Goal: Task Accomplishment & Management: Complete application form

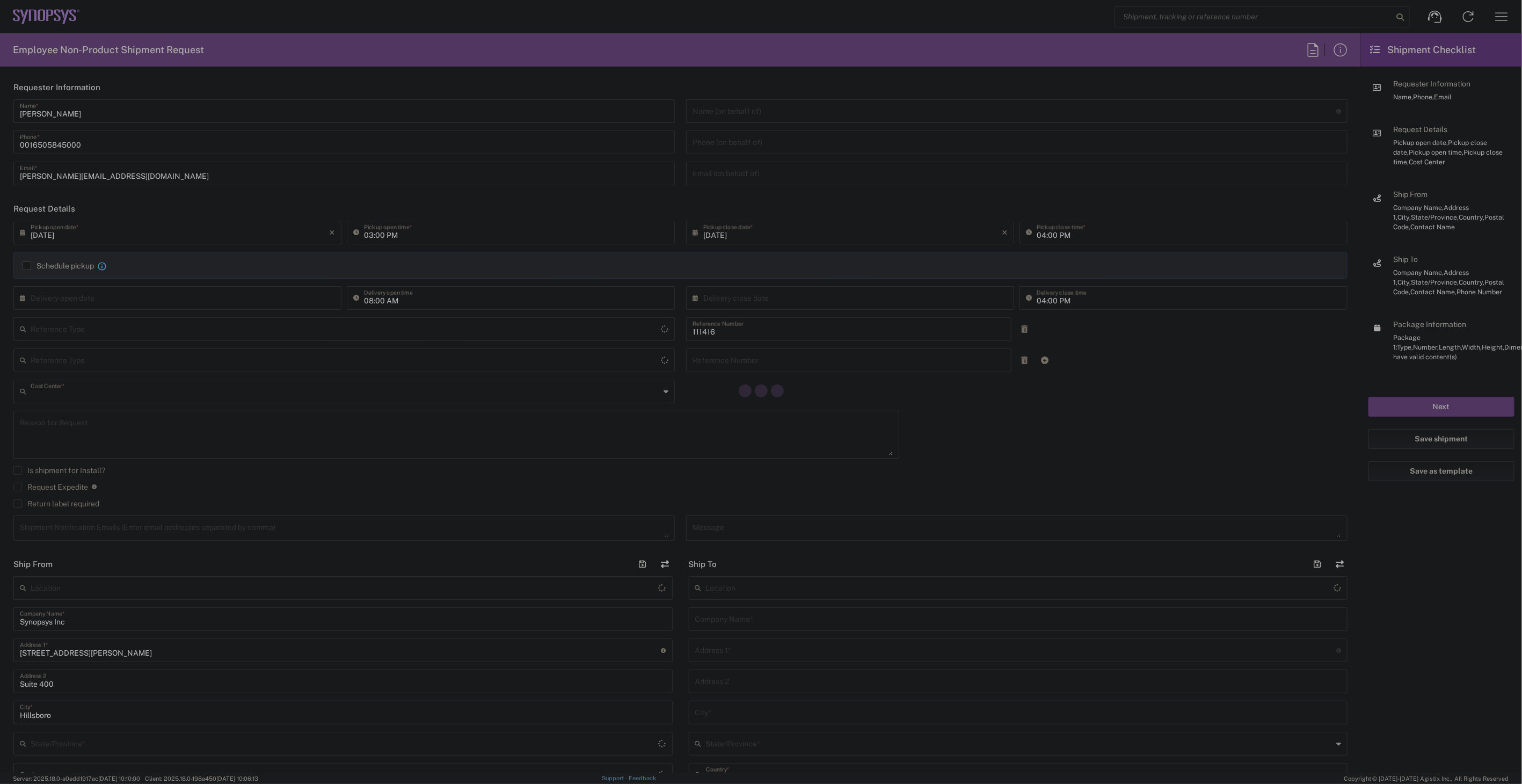
type input "US01, SIG, IT Platform Products 111416"
type input "United States"
type input "Department"
type input "Oregon"
type input "United States"
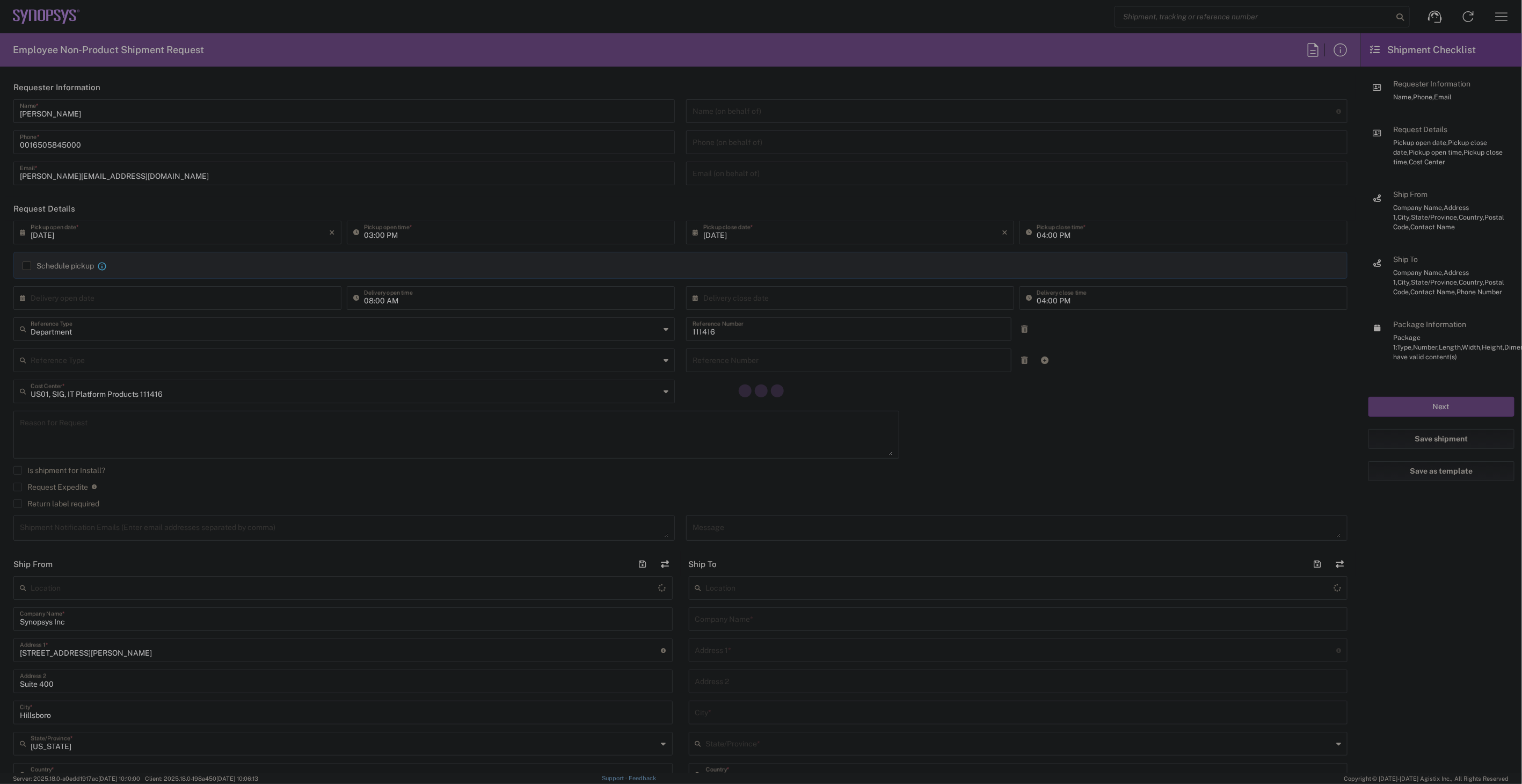
type input "Delivered at Place"
type input "Hillsboro US03"
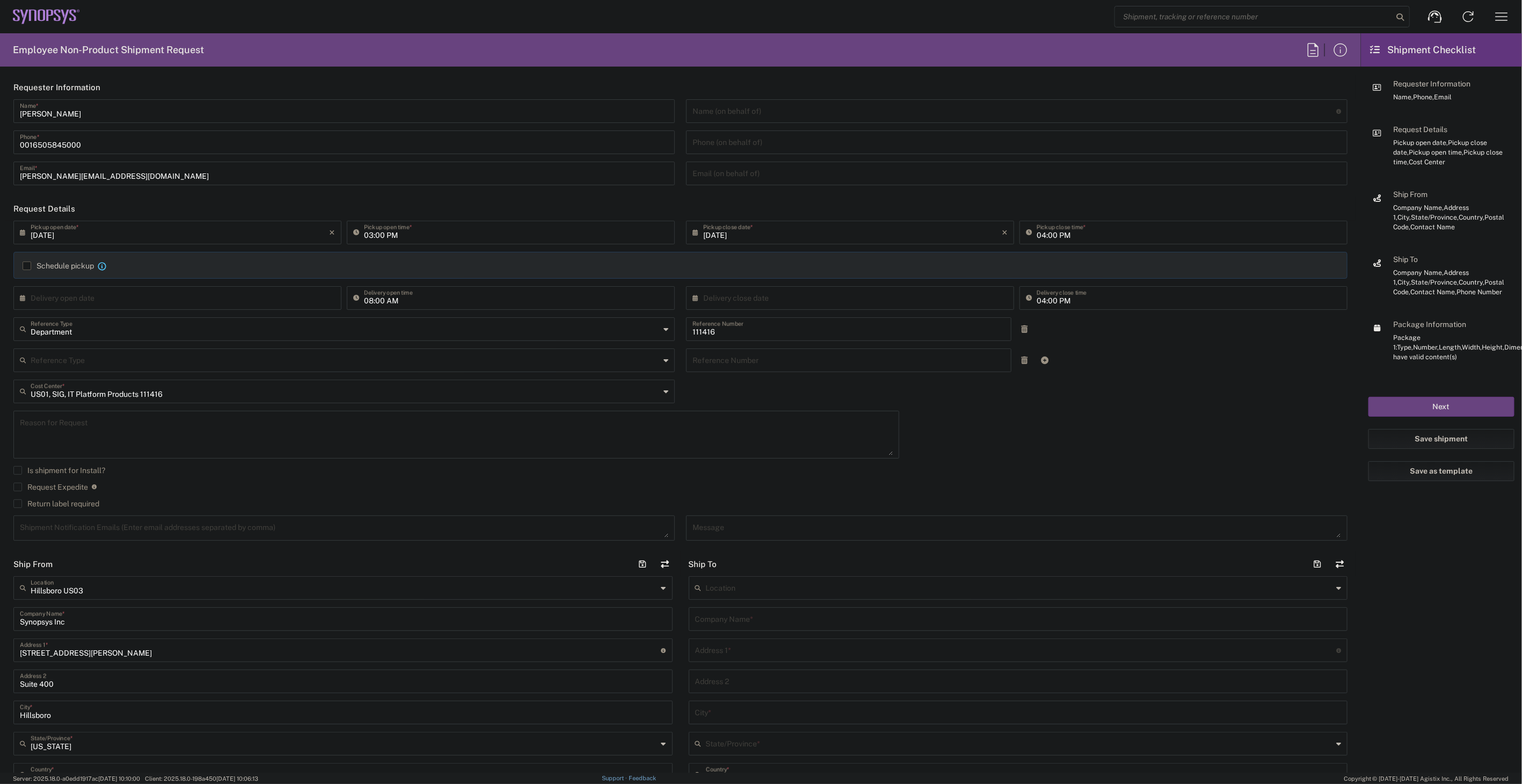
click at [397, 235] on input "03:00 PM" at bounding box center [516, 232] width 304 height 19
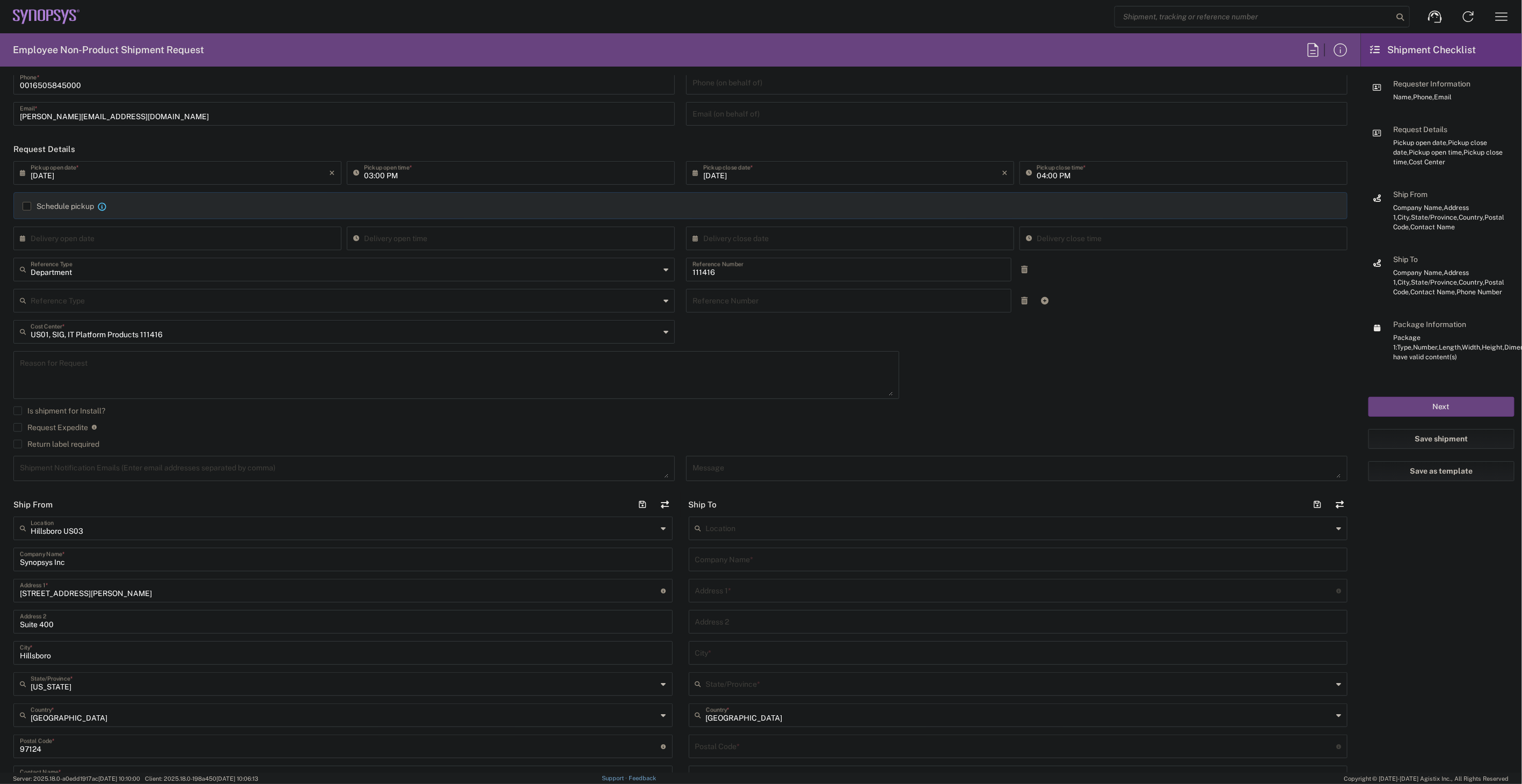
type input "02:27 PM"
click at [1117, 243] on input "02:27 PM" at bounding box center [1189, 238] width 304 height 19
drag, startPoint x: 1114, startPoint y: 243, endPoint x: 1008, endPoint y: 243, distance: 106.0
click at [1008, 243] on div "× Delivery close date Cancel Apply 02:27 PM Delivery close time" at bounding box center [1017, 242] width 667 height 31
type input "Department"
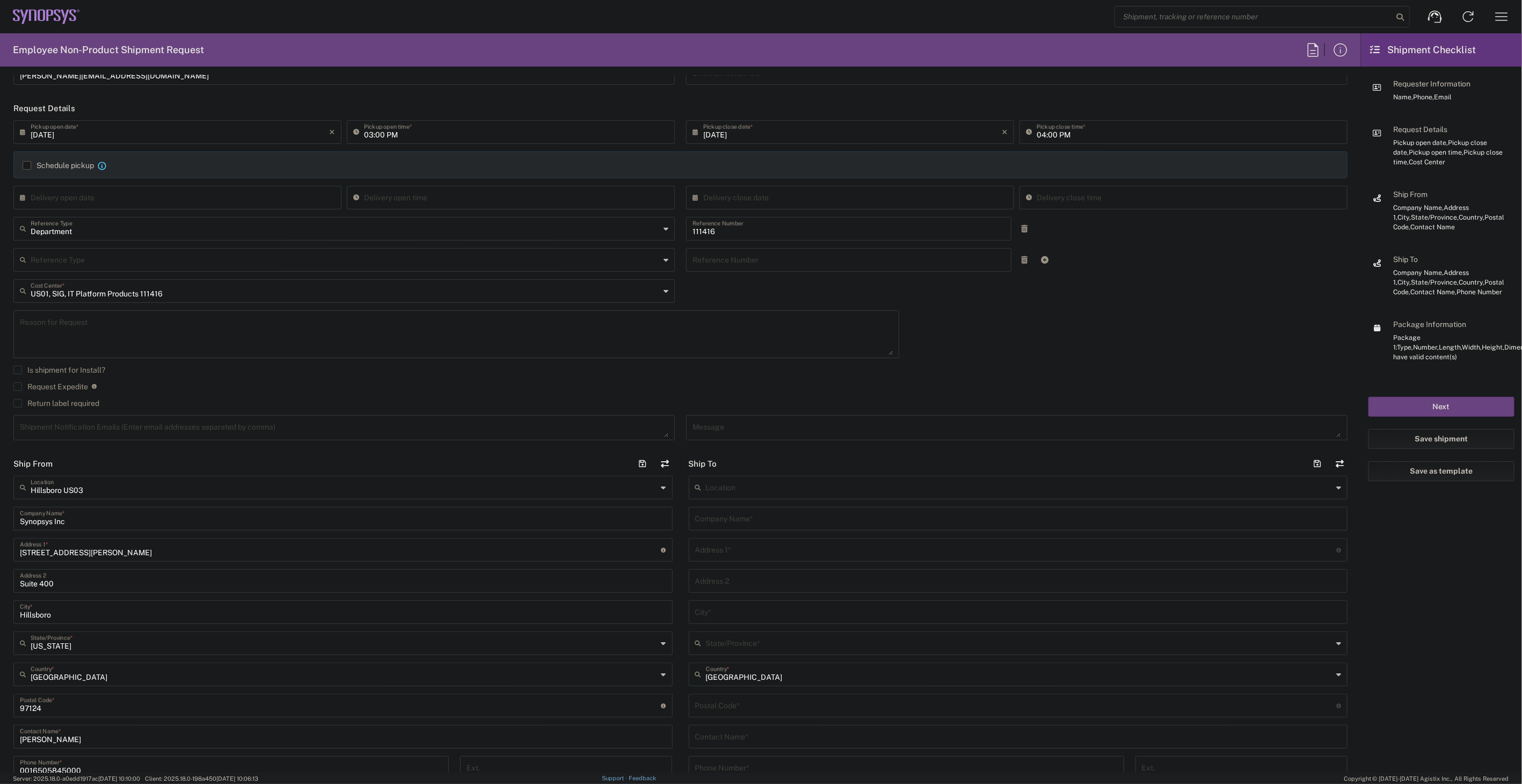
scroll to position [119, 0]
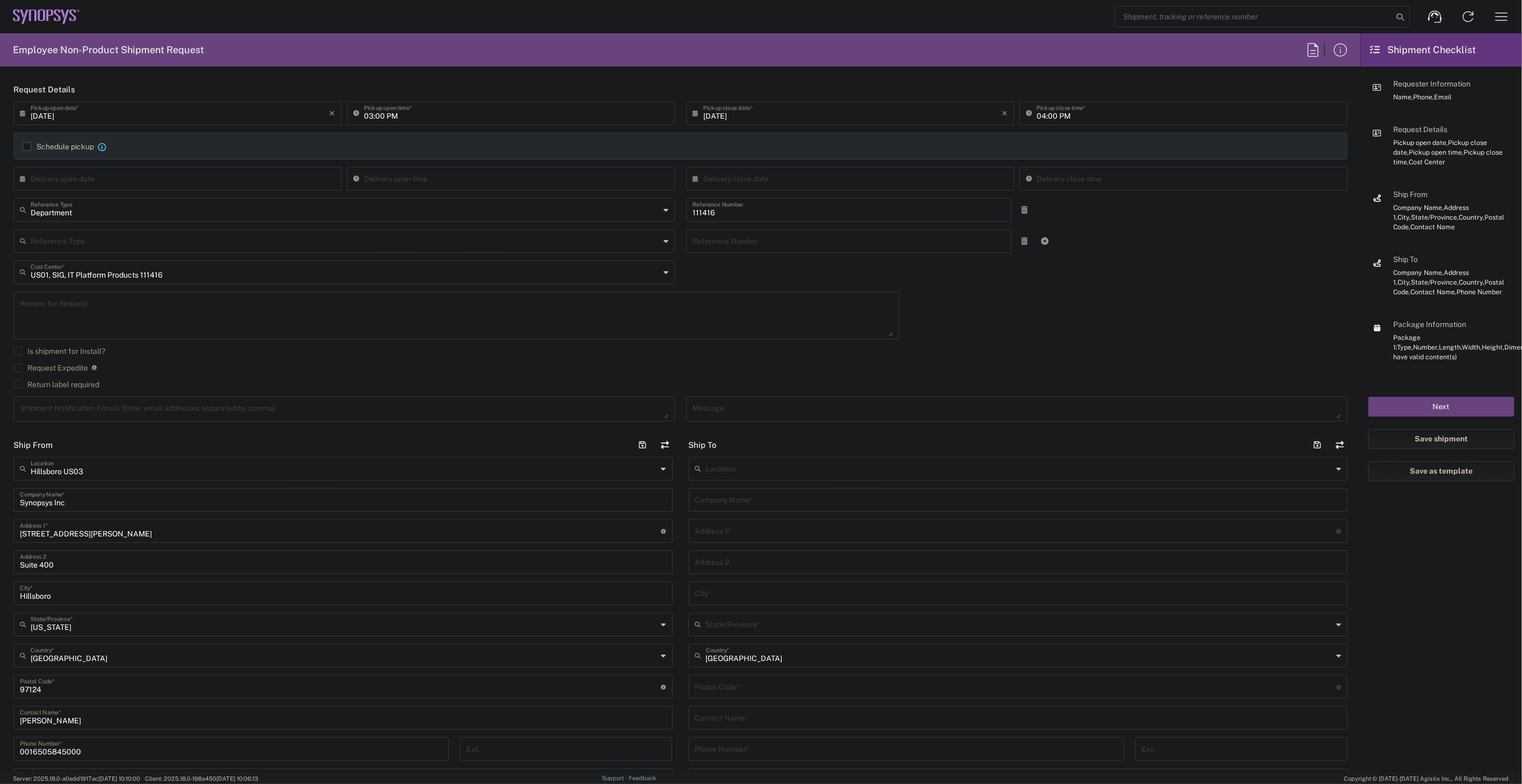
click at [737, 498] on input "text" at bounding box center [1019, 499] width 646 height 19
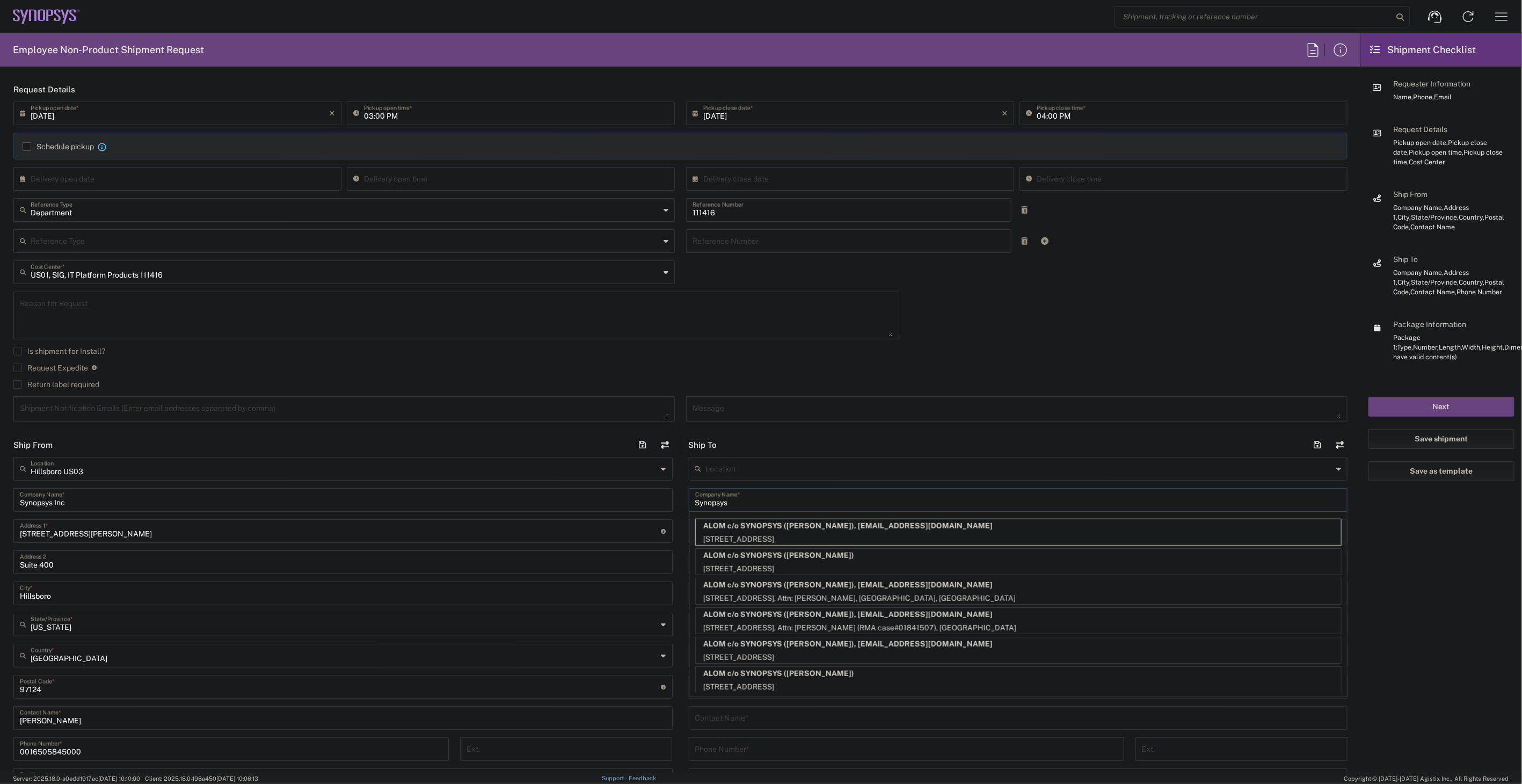
click at [731, 536] on p "48105 Warm Springs Blvd., Fremont, CA, 94539, US" at bounding box center [1019, 539] width 645 height 14
type input "ALOM c/o SYNOPSYS"
type input "48105 Warm Springs Blvd."
type input "Fremont"
type input "California"
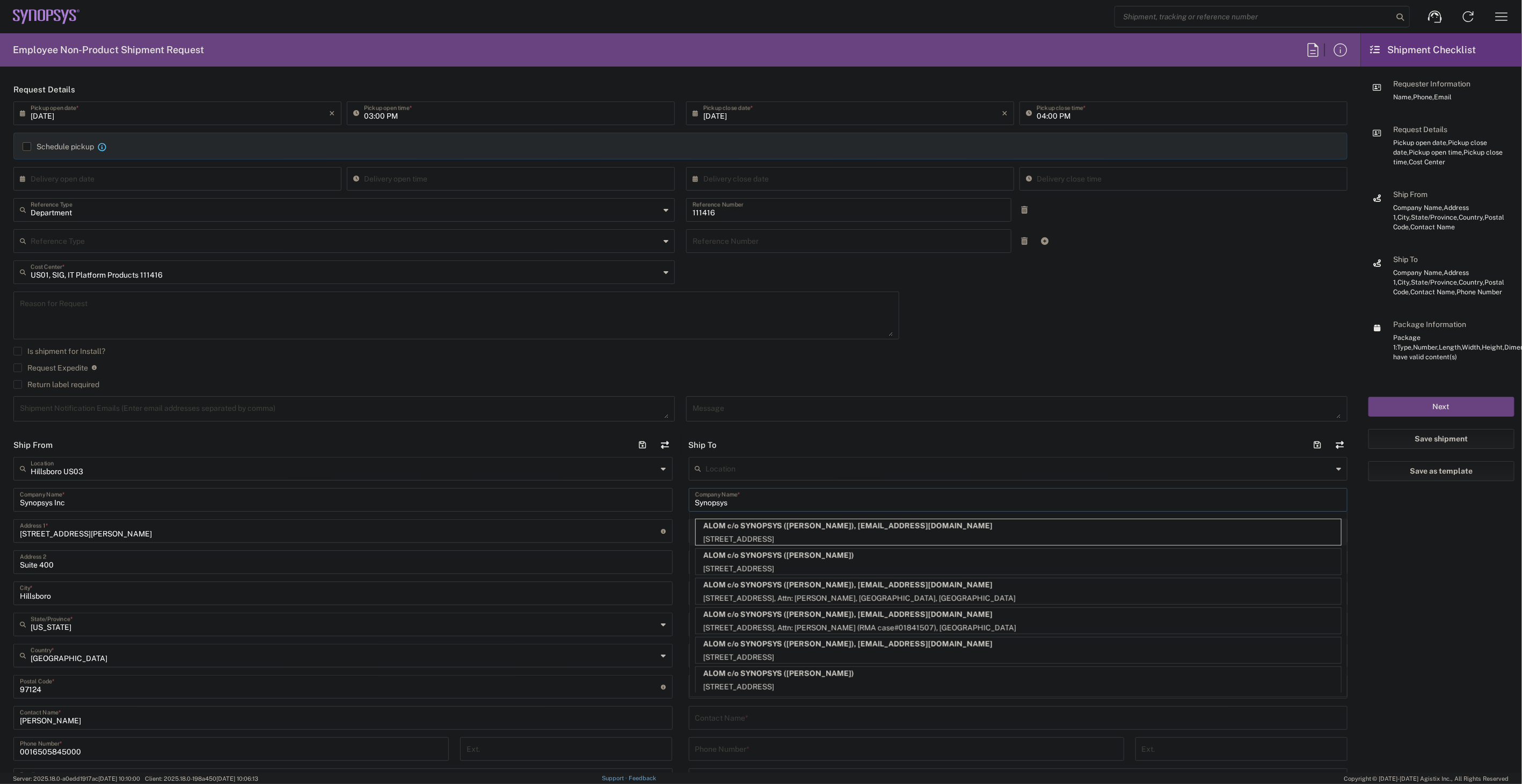
type input "94539"
type input "Esmeralda Madriz"
type input "4085551212"
type input "synopsyssupport@alom.com"
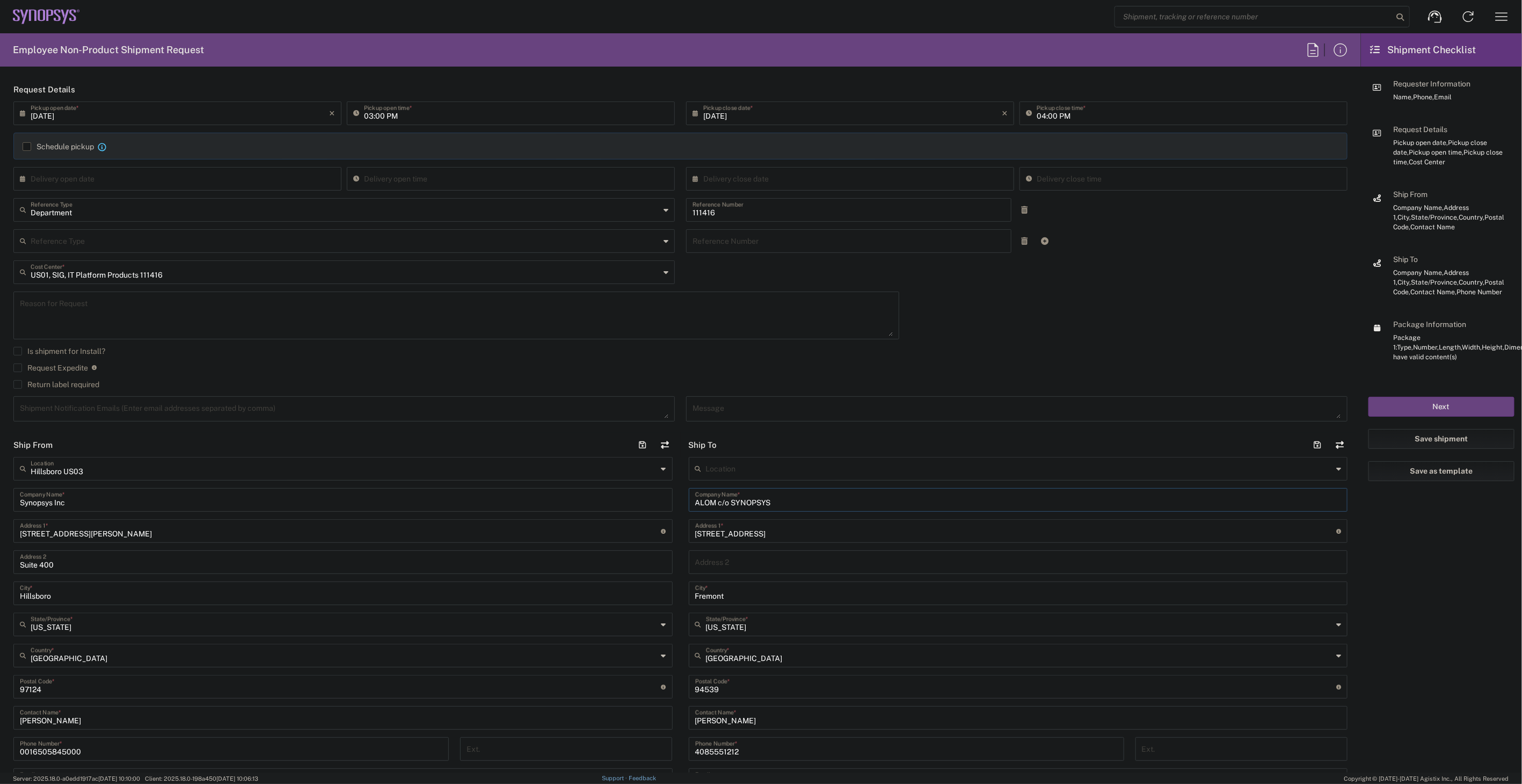
click at [734, 505] on input "ALOM c/o SYNOPSYS" at bounding box center [1019, 499] width 646 height 19
click at [744, 541] on input "48105 Warm Springs Blvd." at bounding box center [1016, 540] width 642 height 19
drag, startPoint x: 755, startPoint y: 605, endPoint x: 588, endPoint y: 584, distance: 168.3
click at [588, 584] on div "Ship From Hillsboro US03 Location Hillsboro US03 Aachen DE04 Agrate Brianza IT0…" at bounding box center [680, 681] width 1350 height 497
click at [789, 648] on input "California" at bounding box center [1019, 643] width 627 height 19
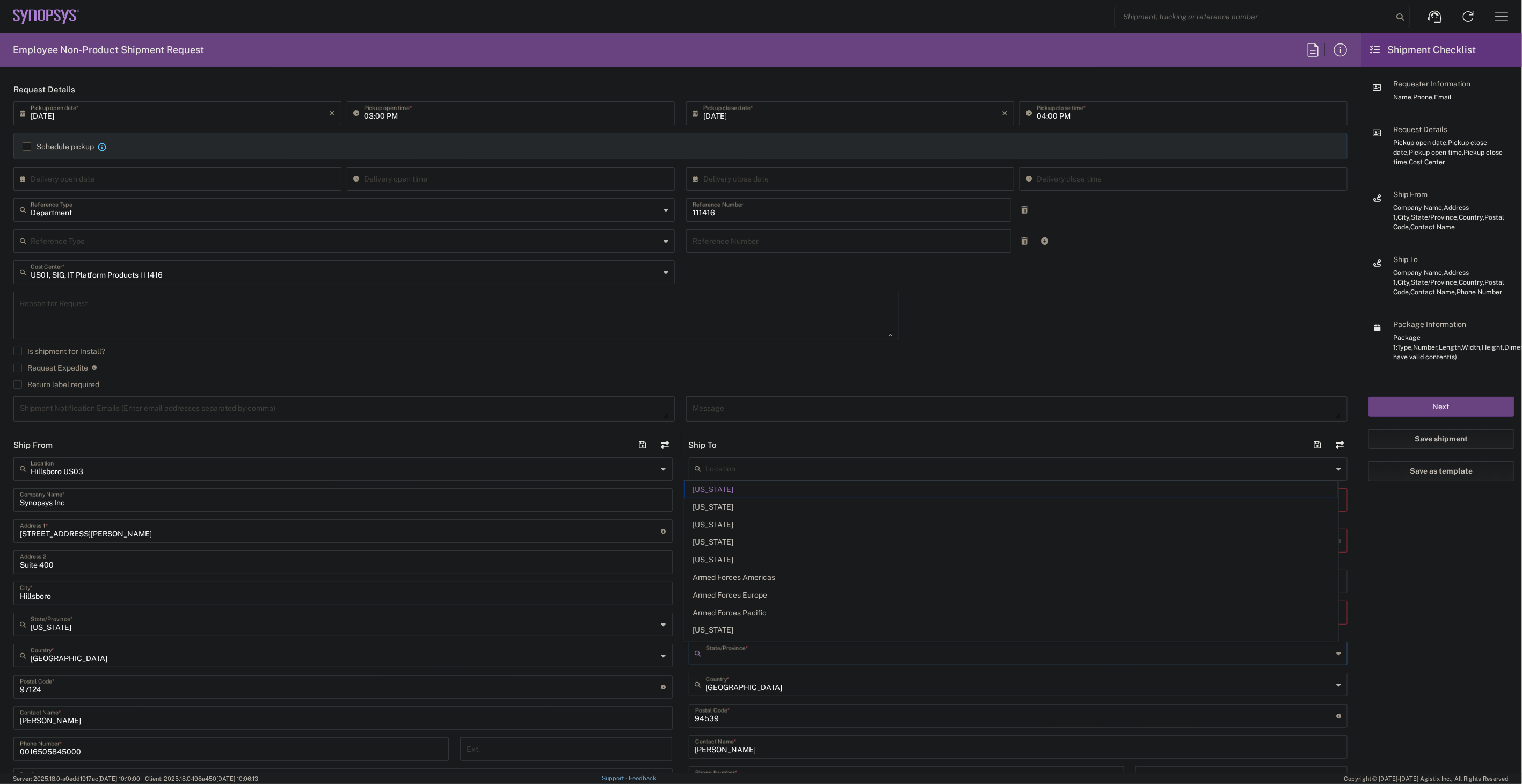
type input "California"
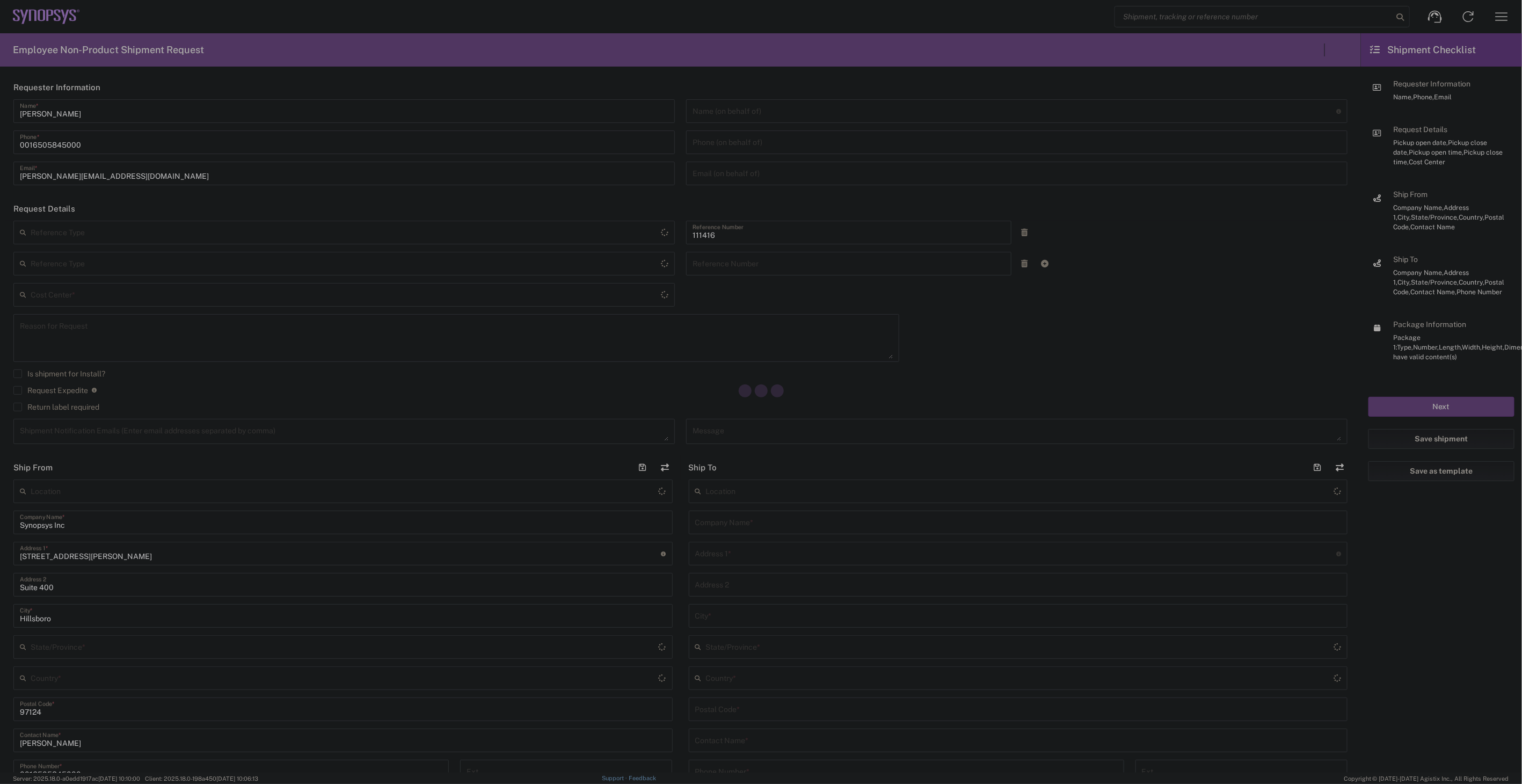
type input "Department"
type input "US01, SIG, IT Platform Products 111416"
type input "Oregon"
type input "United States"
type input "Delivered at Place"
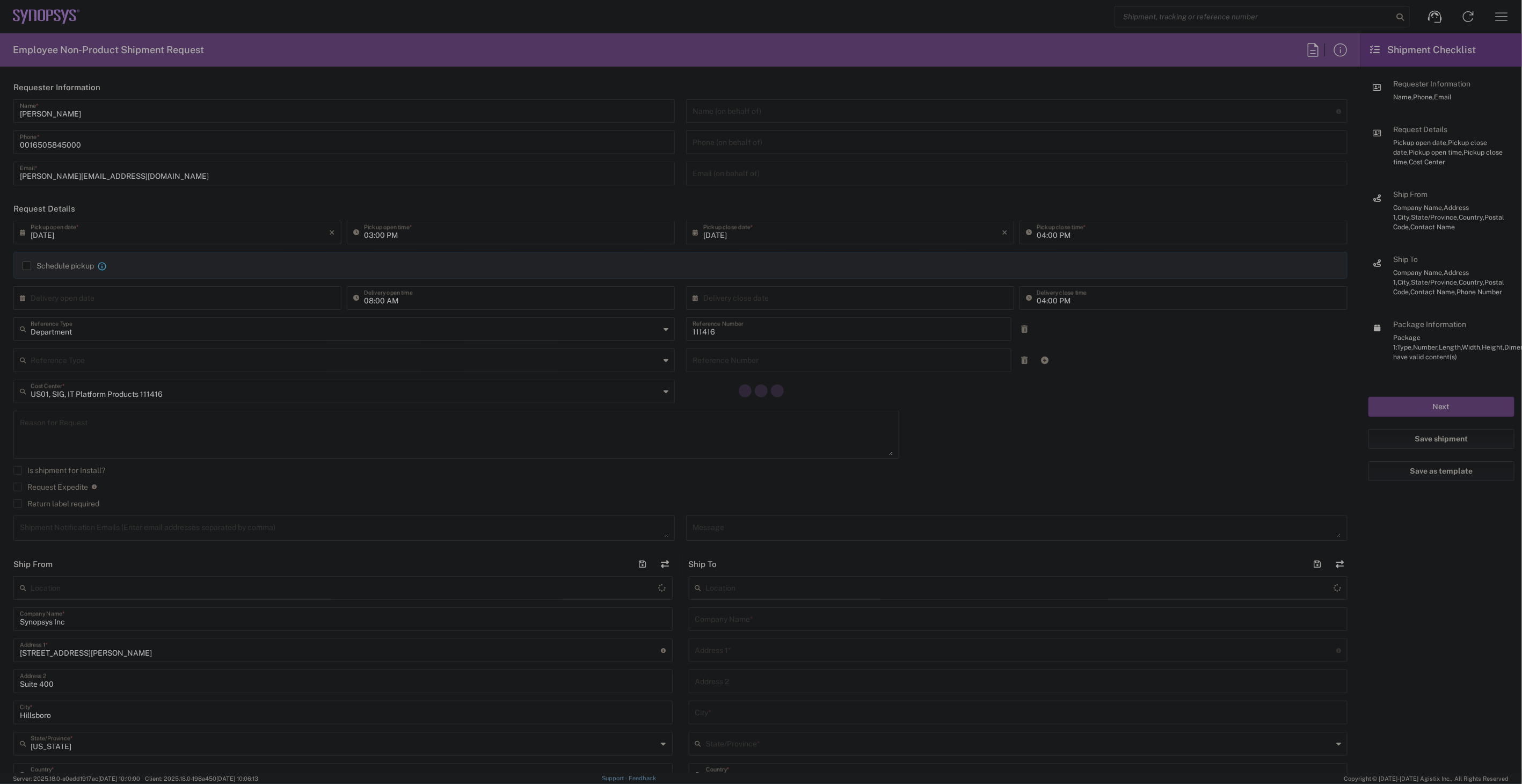
type input "United States"
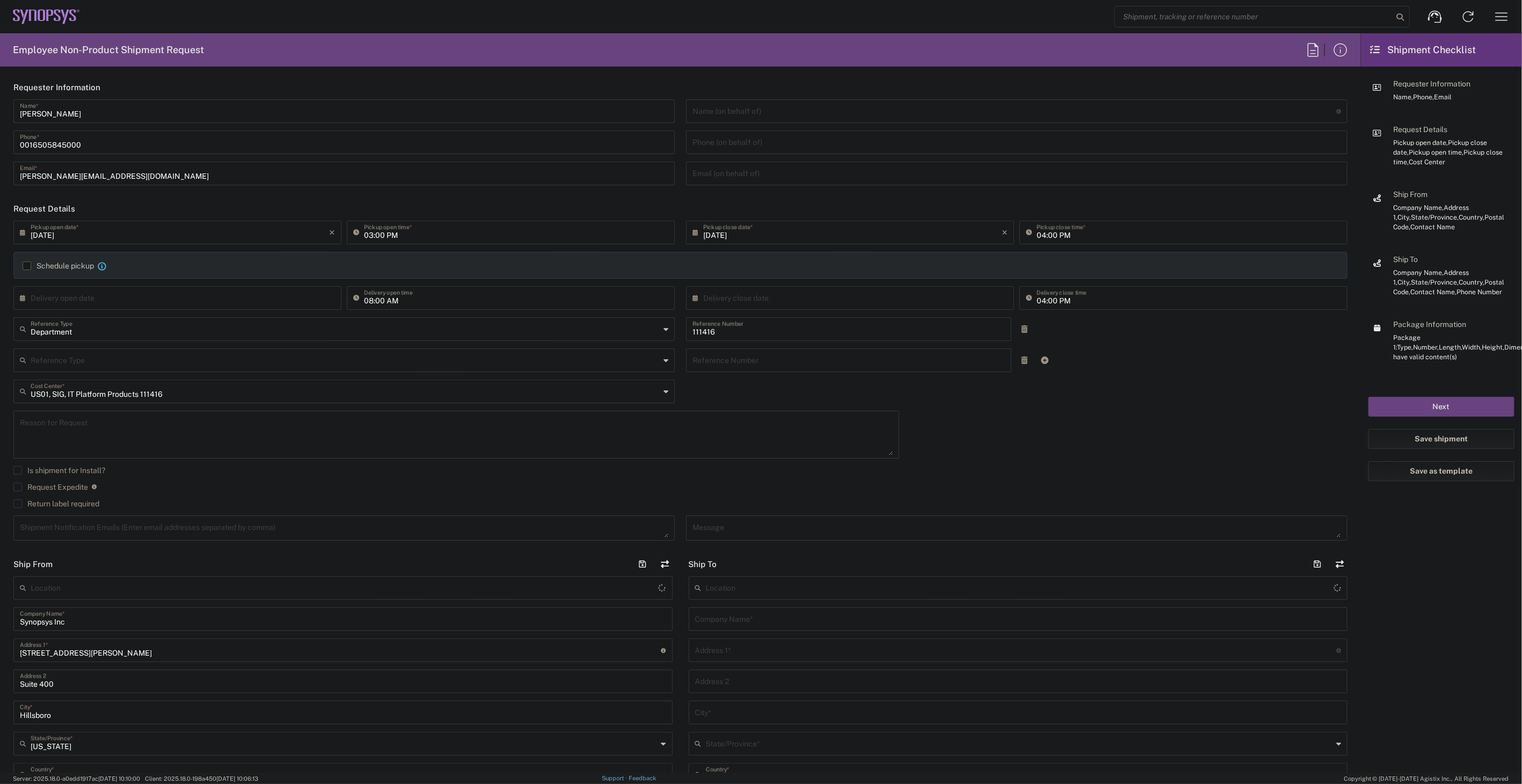
type input "Hillsboro US03"
click at [464, 297] on input "08:00 AM" at bounding box center [516, 297] width 304 height 19
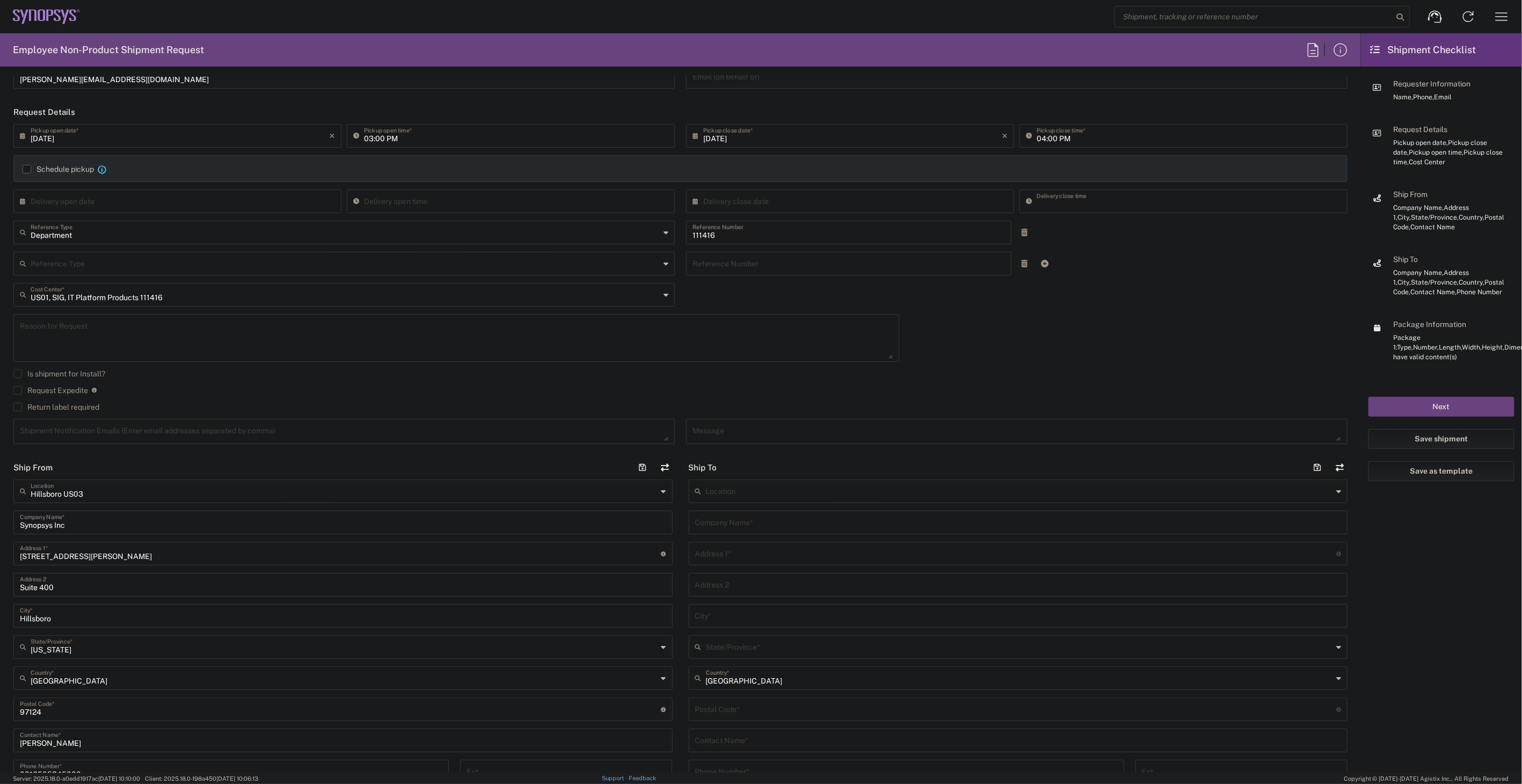
scroll to position [119, 0]
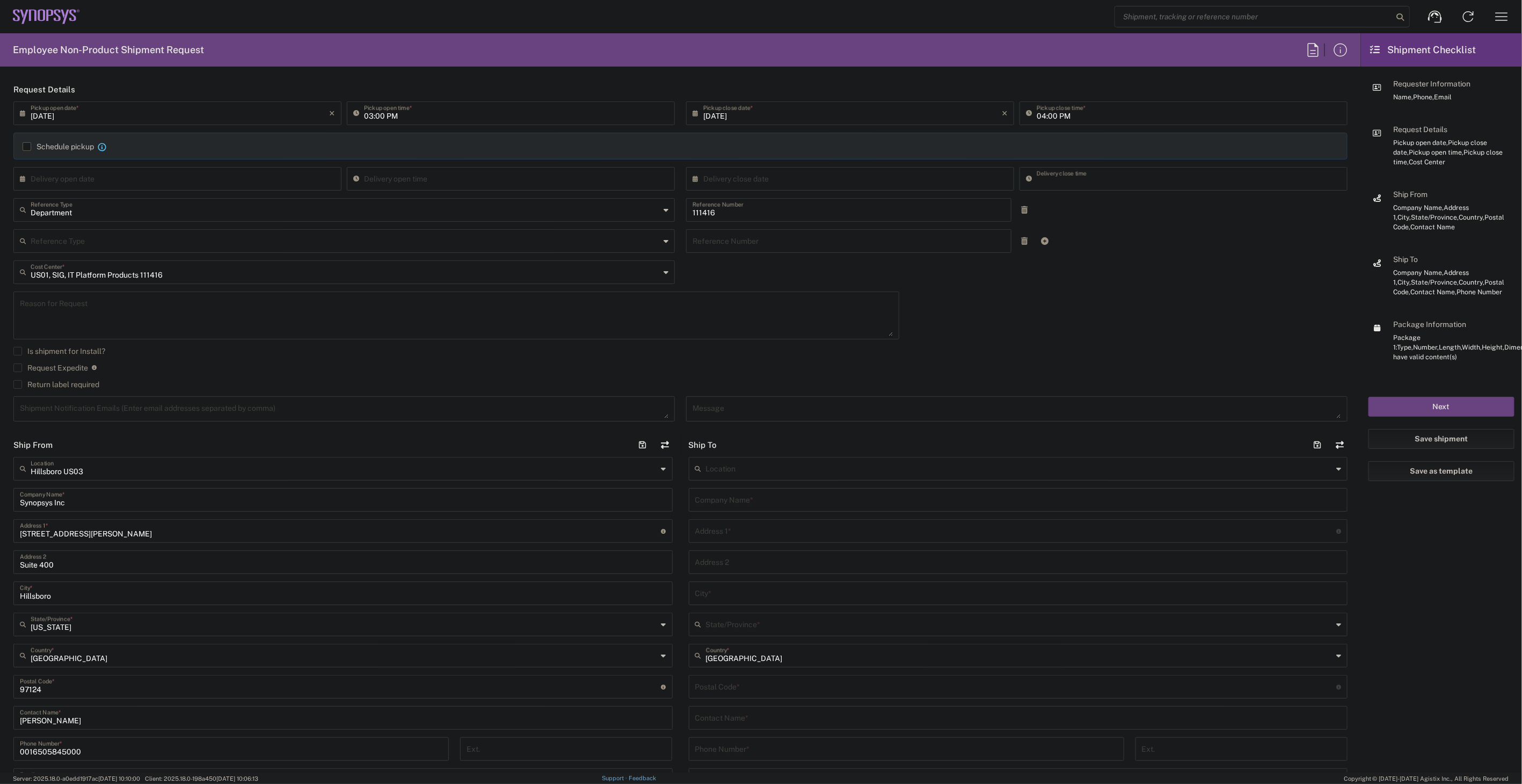
click at [805, 506] on input "text" at bounding box center [1019, 499] width 646 height 19
type input "Synopsys"
click at [1175, 307] on div "09/05/2025 × Pickup open date * Cancel Apply 03:00 PM Pickup open time * 09/05/…" at bounding box center [681, 265] width 1345 height 327
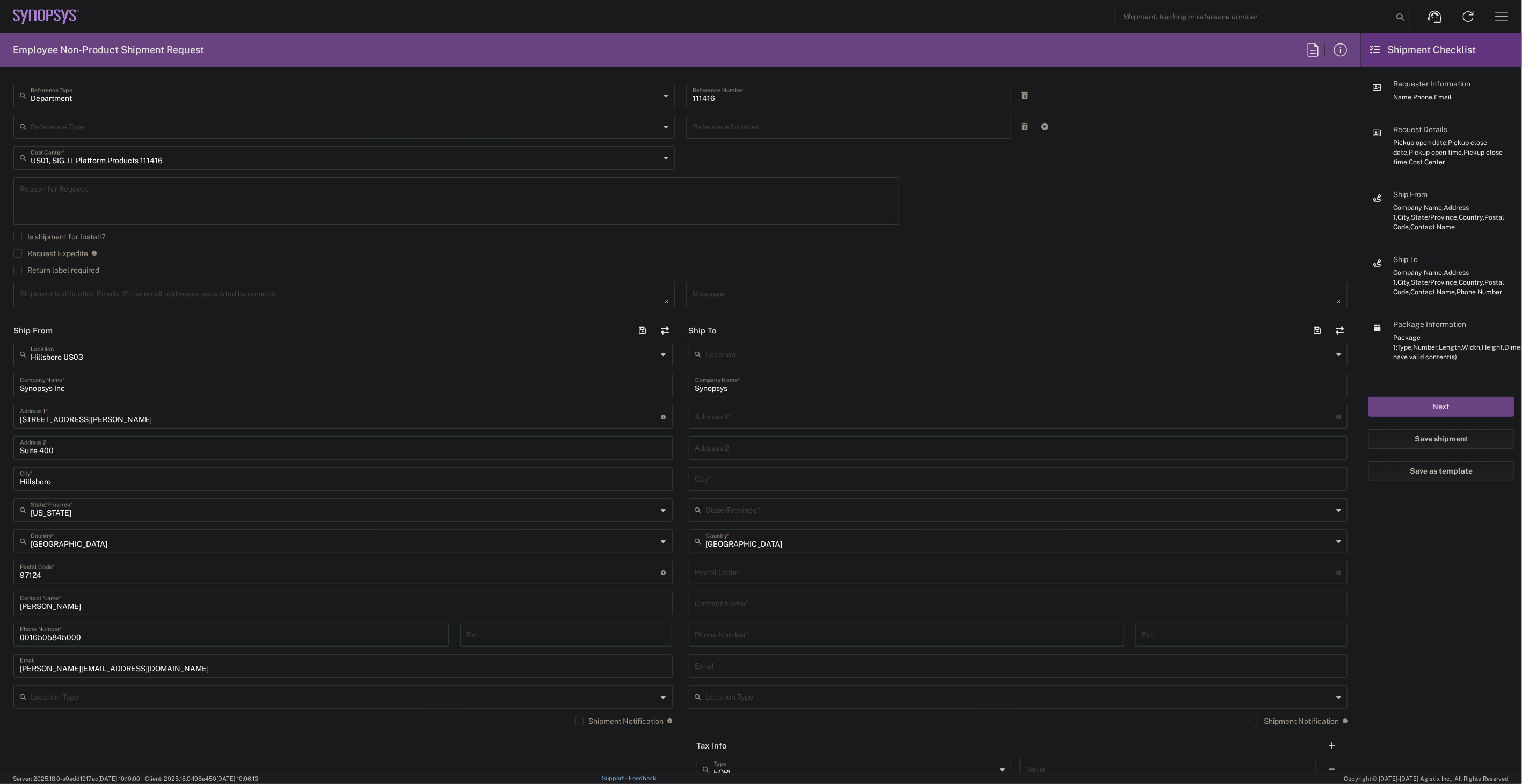
scroll to position [238, 0]
click at [779, 601] on input "text" at bounding box center [1019, 598] width 646 height 19
paste input "Reynaldo Hernandez"
type input "Reynaldo Hernandez"
click at [726, 415] on input "text" at bounding box center [1016, 411] width 642 height 19
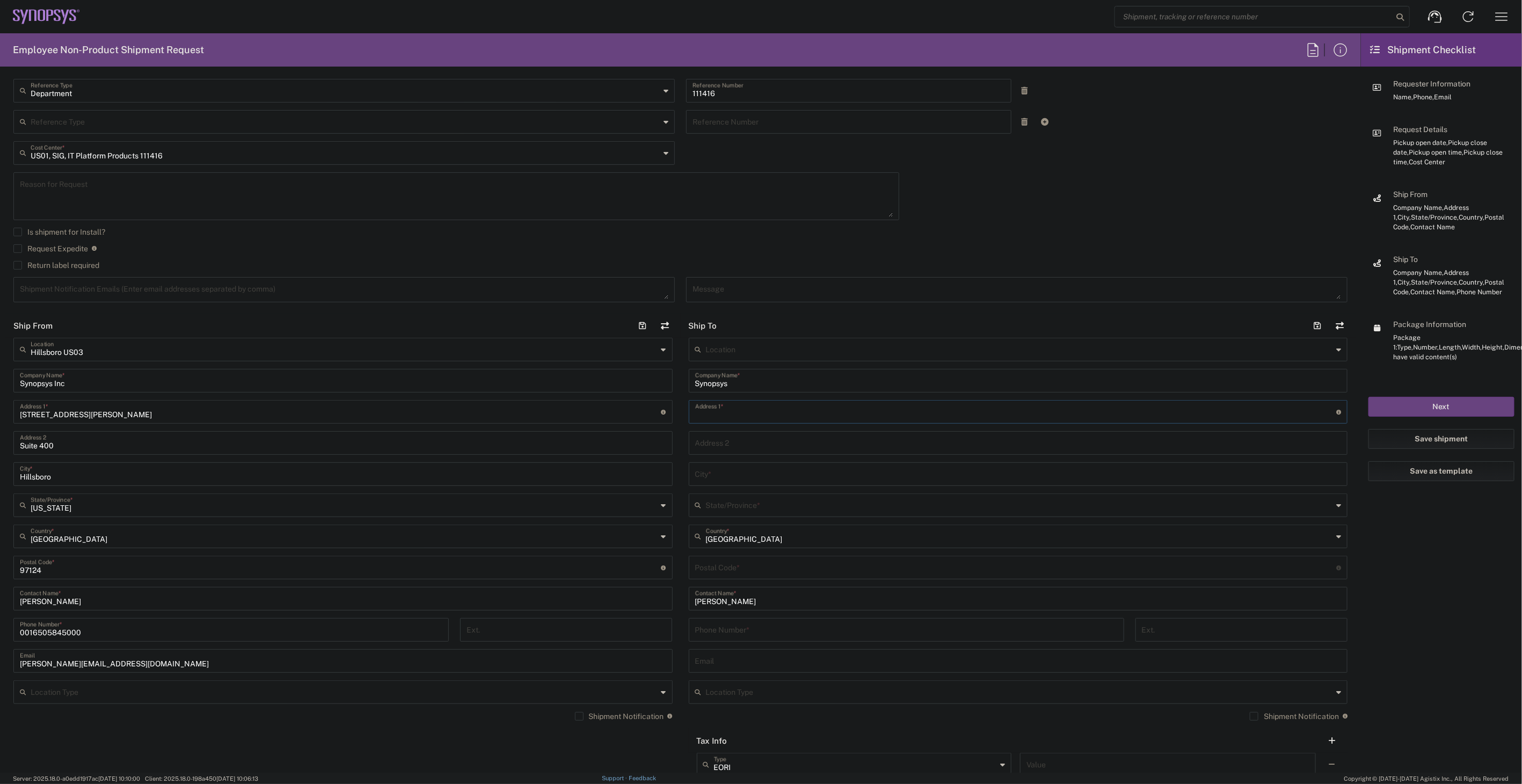
paste input "16702 Cherryhill Place"
type input "16702 Cherryhill Place"
click at [769, 567] on input "undefined" at bounding box center [1016, 567] width 642 height 19
paste input "V4N 4M9"
type input "V4N 4M9"
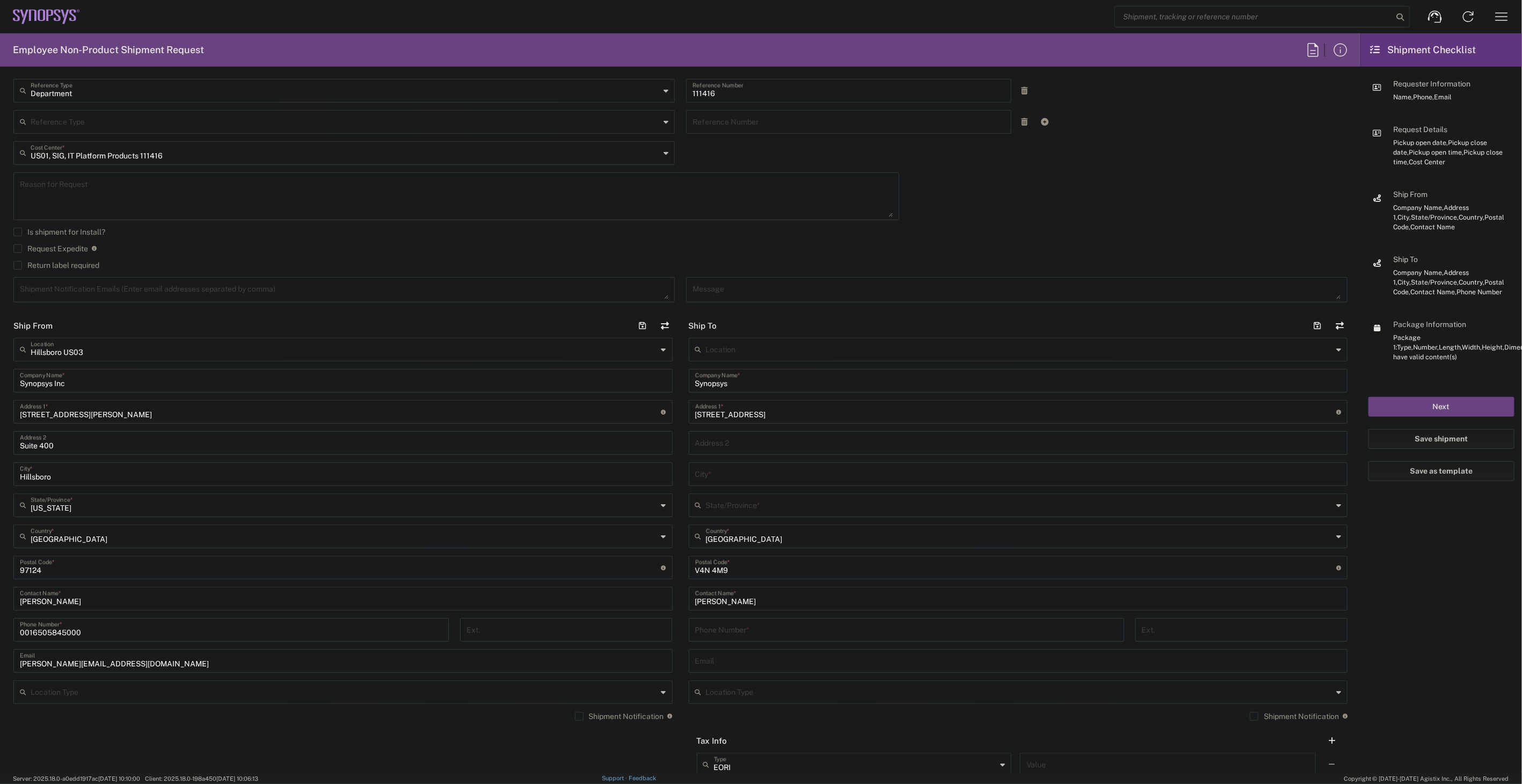
click at [727, 470] on input "text" at bounding box center [1019, 473] width 646 height 19
paste input "Surrey"
type input "Surrey"
click at [755, 628] on input "tel" at bounding box center [906, 629] width 422 height 19
paste input "778.384.5269"
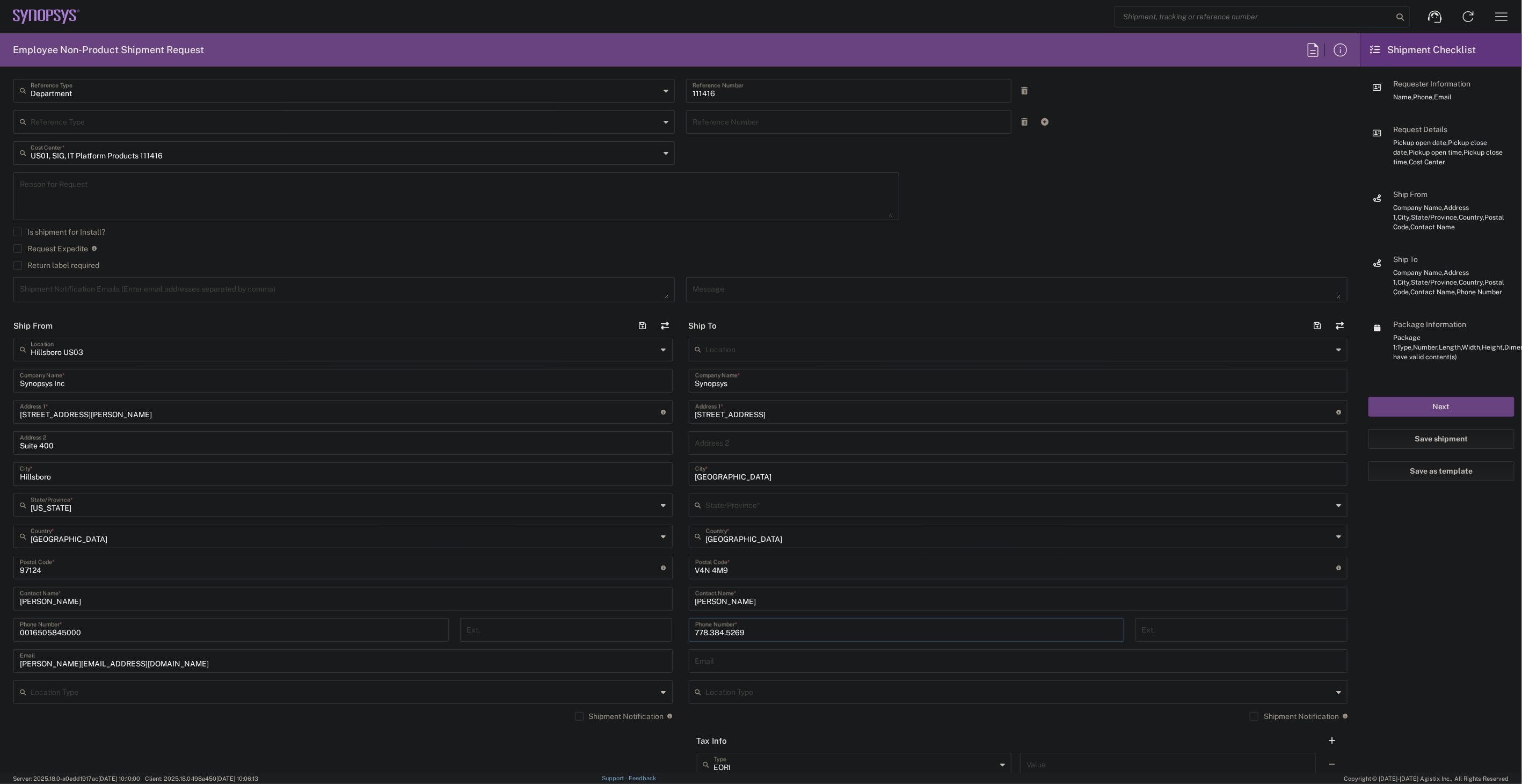
click at [695, 632] on input "778.384.5269" at bounding box center [906, 629] width 422 height 19
click at [760, 661] on div "Email" at bounding box center [1019, 661] width 659 height 24
click at [761, 637] on input "778.384.5269" at bounding box center [906, 629] width 422 height 19
click at [690, 631] on div "778-384-5269 Phone Number *" at bounding box center [906, 630] width 435 height 24
click at [695, 632] on input "778-384-5269" at bounding box center [906, 629] width 422 height 19
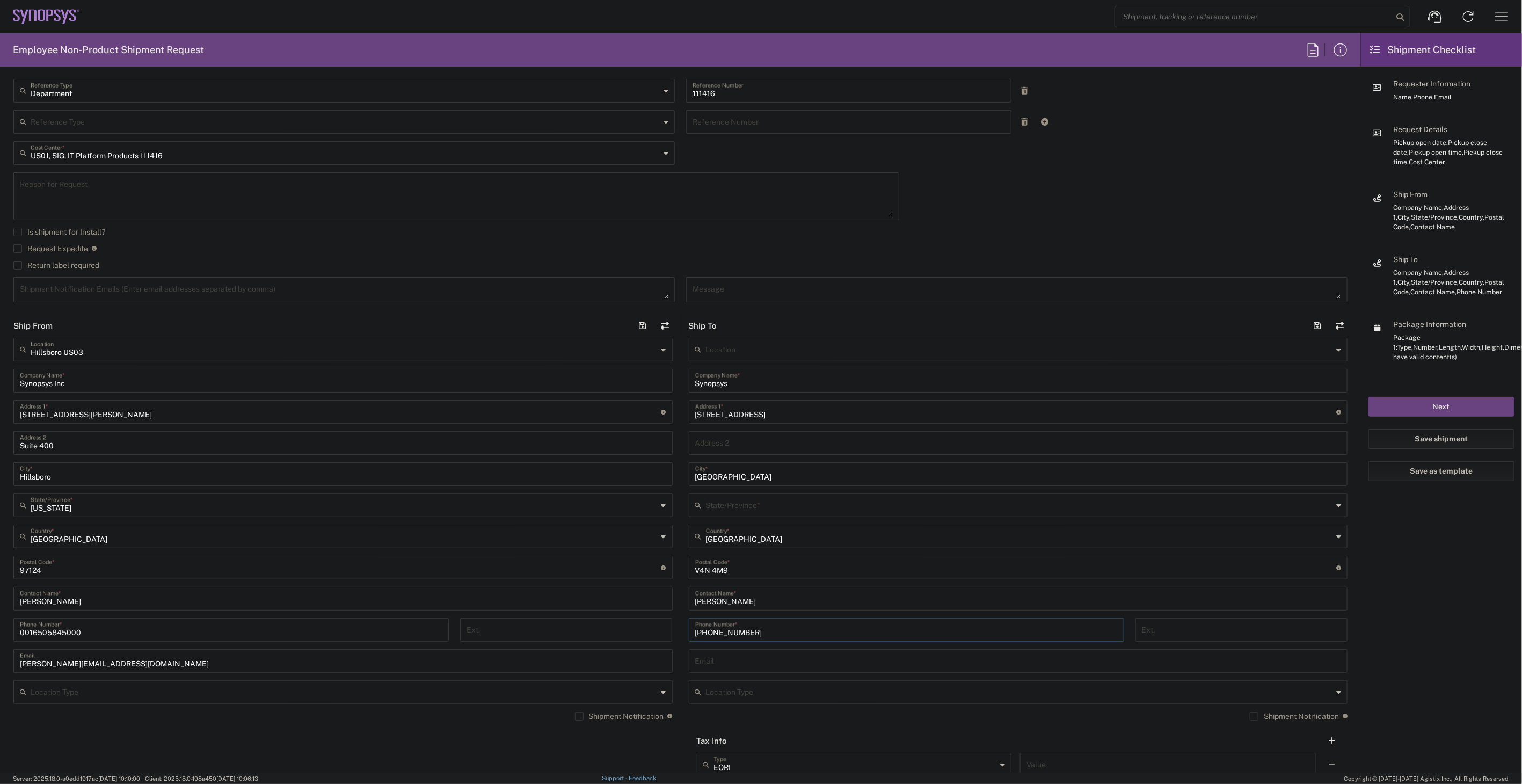
type input "1-778-384-5269"
click at [725, 652] on input "text" at bounding box center [1019, 660] width 646 height 19
click at [769, 650] on div "Email" at bounding box center [1019, 661] width 659 height 24
paste input "reynaldo.hernandez@synopsys.com"
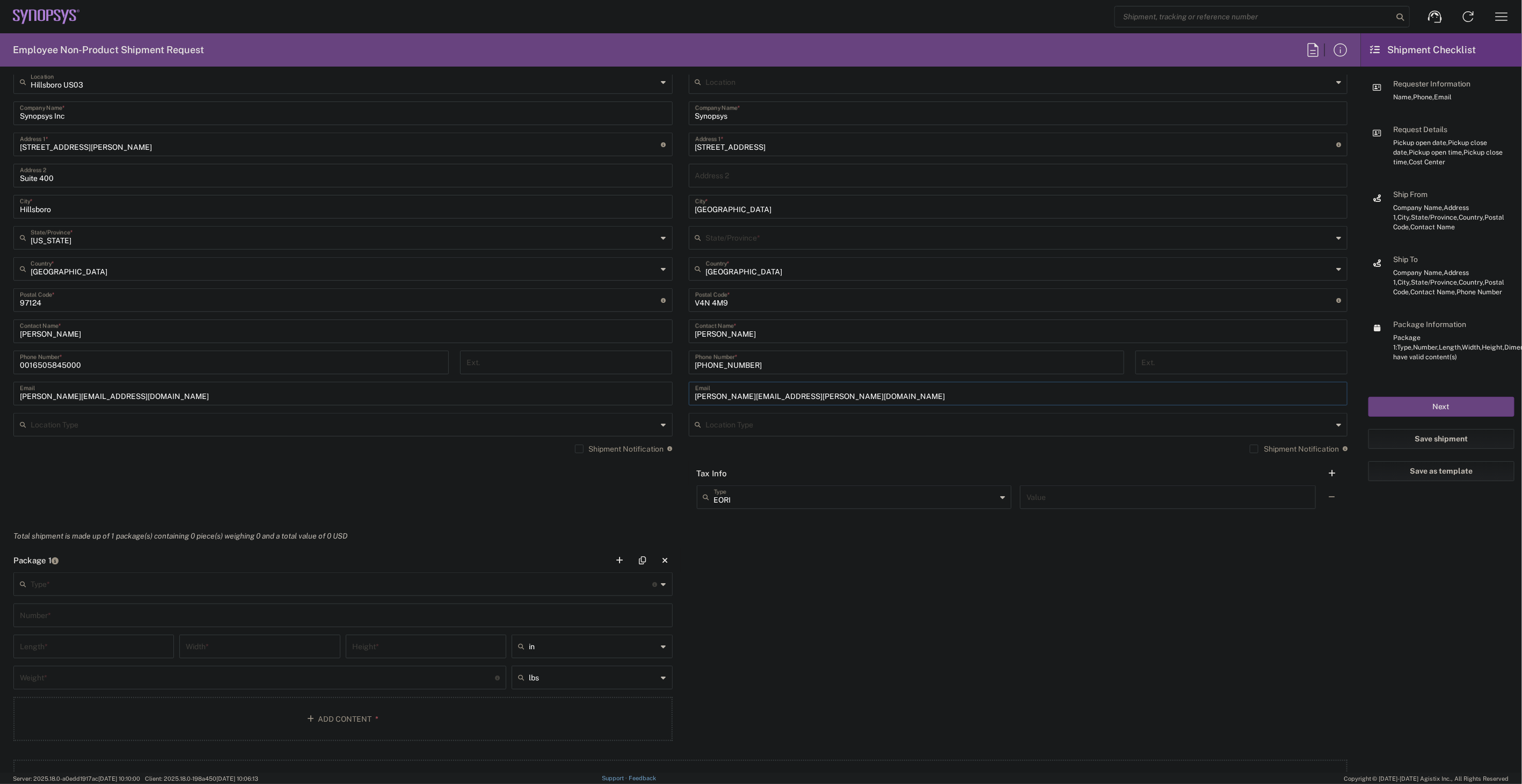
scroll to position [597, 0]
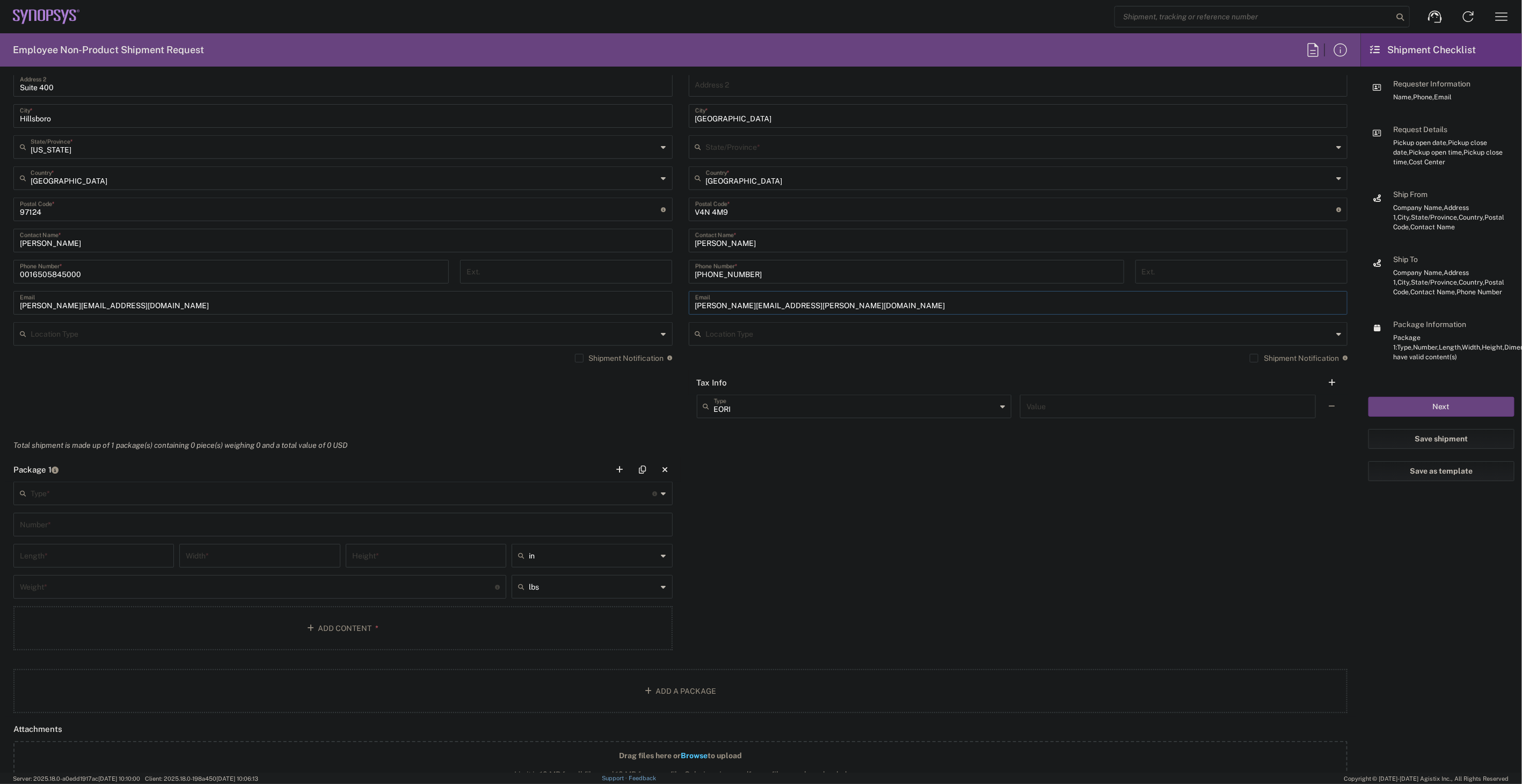
type input "reynaldo.hernandez@synopsys.com"
click at [35, 494] on input "text" at bounding box center [342, 493] width 622 height 19
click at [84, 555] on span "Medium Box" at bounding box center [341, 555] width 652 height 17
type input "Medium Box"
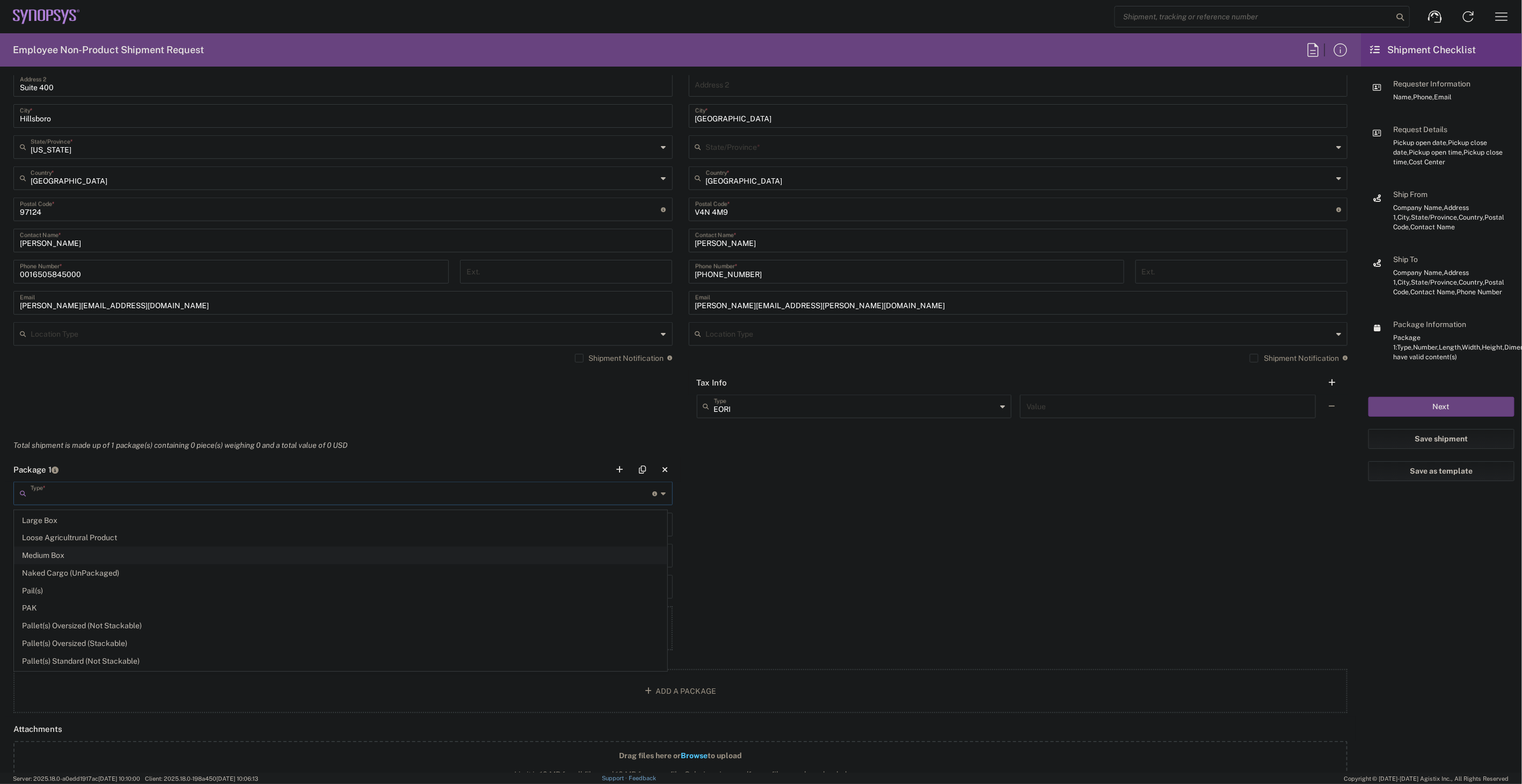
type input "13"
type input "11.5"
type input "2.5"
click at [87, 530] on input "text" at bounding box center [343, 523] width 646 height 19
type input "1"
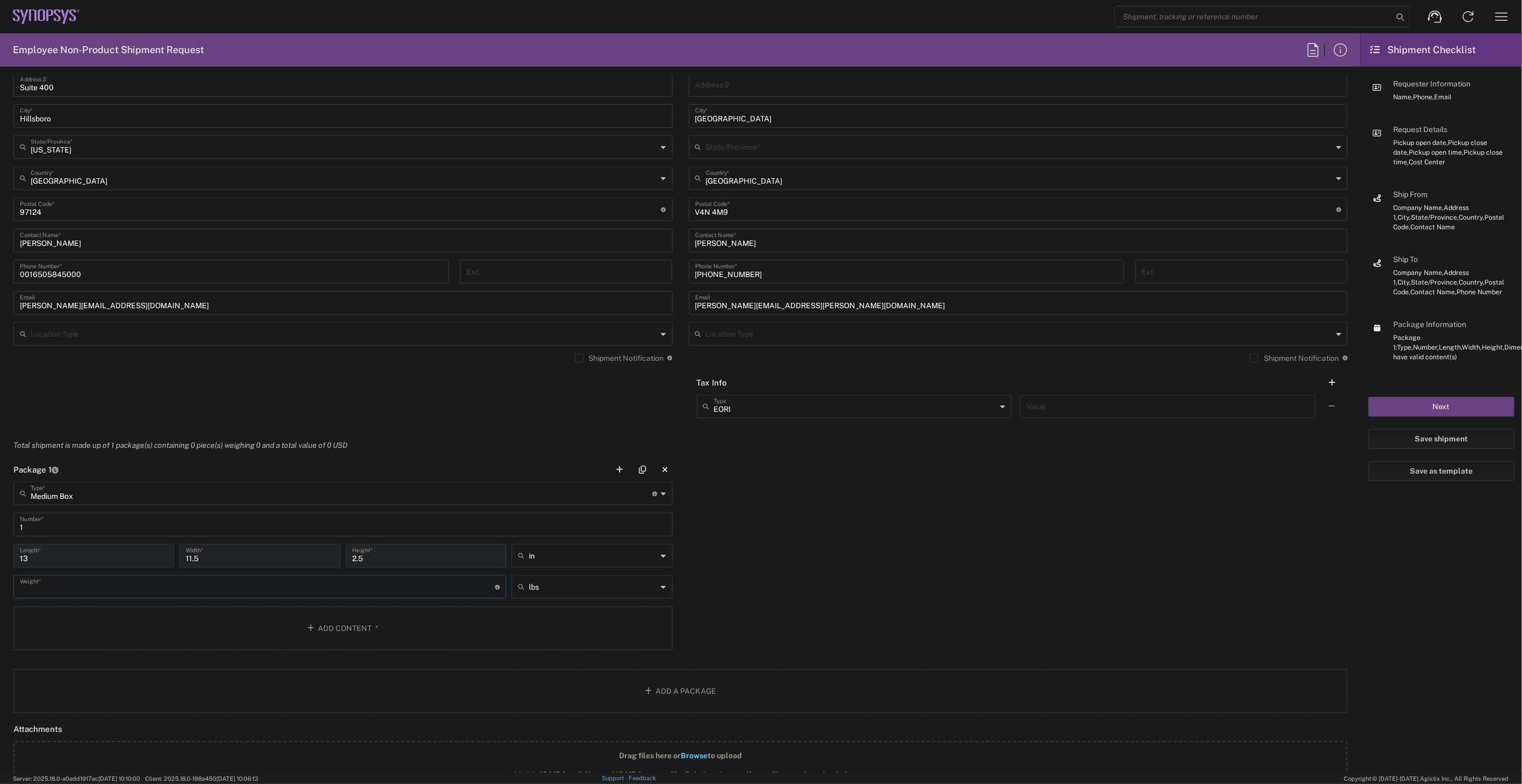
click at [85, 587] on input "number" at bounding box center [258, 586] width 475 height 19
type input "6"
click at [316, 635] on button "Add Content *" at bounding box center [343, 628] width 659 height 44
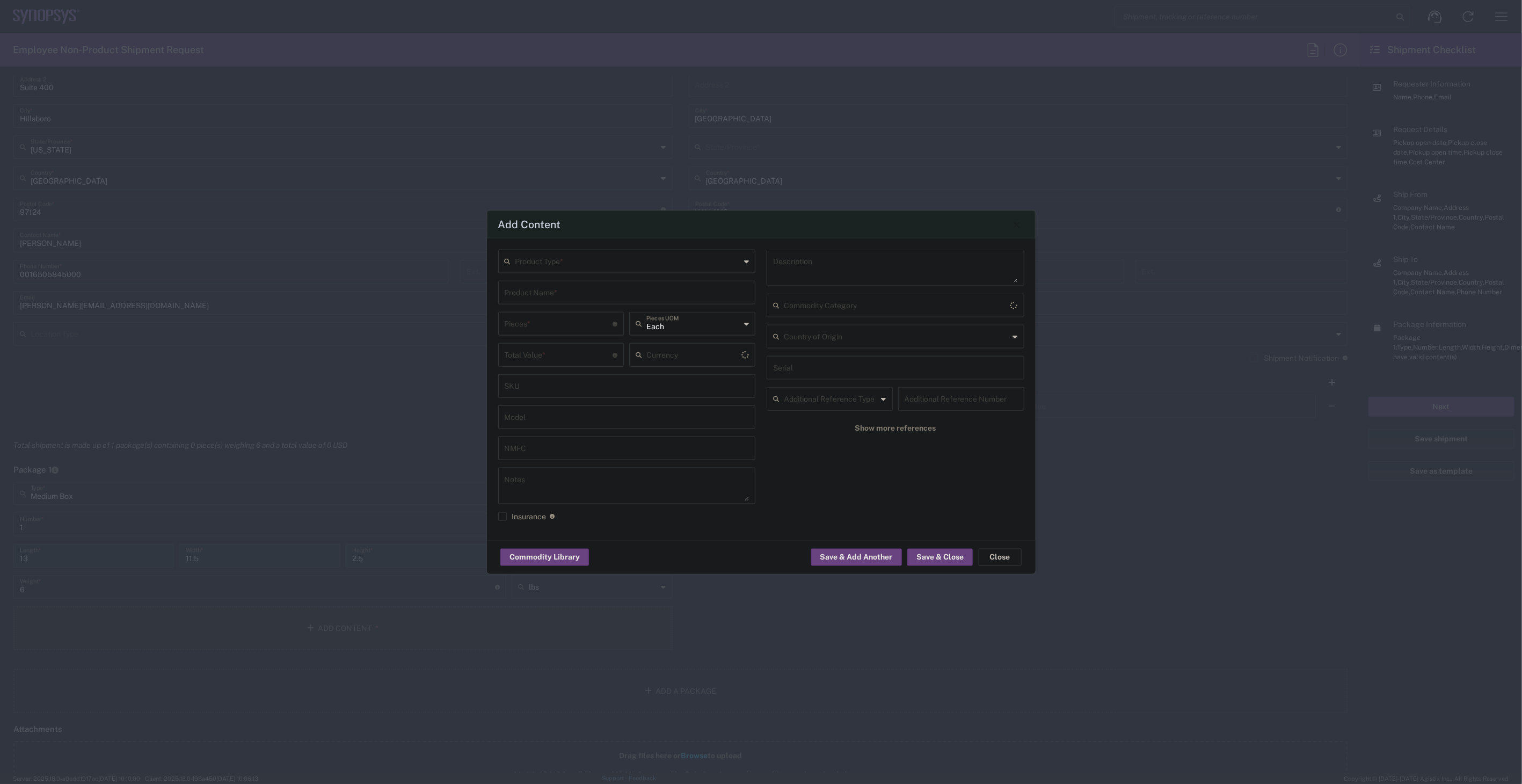
type input "US Dollar"
click at [567, 252] on input "text" at bounding box center [628, 261] width 226 height 19
click at [564, 295] on span "General Commodity" at bounding box center [627, 302] width 255 height 17
type input "General Commodity"
click at [564, 295] on input "text" at bounding box center [627, 292] width 245 height 19
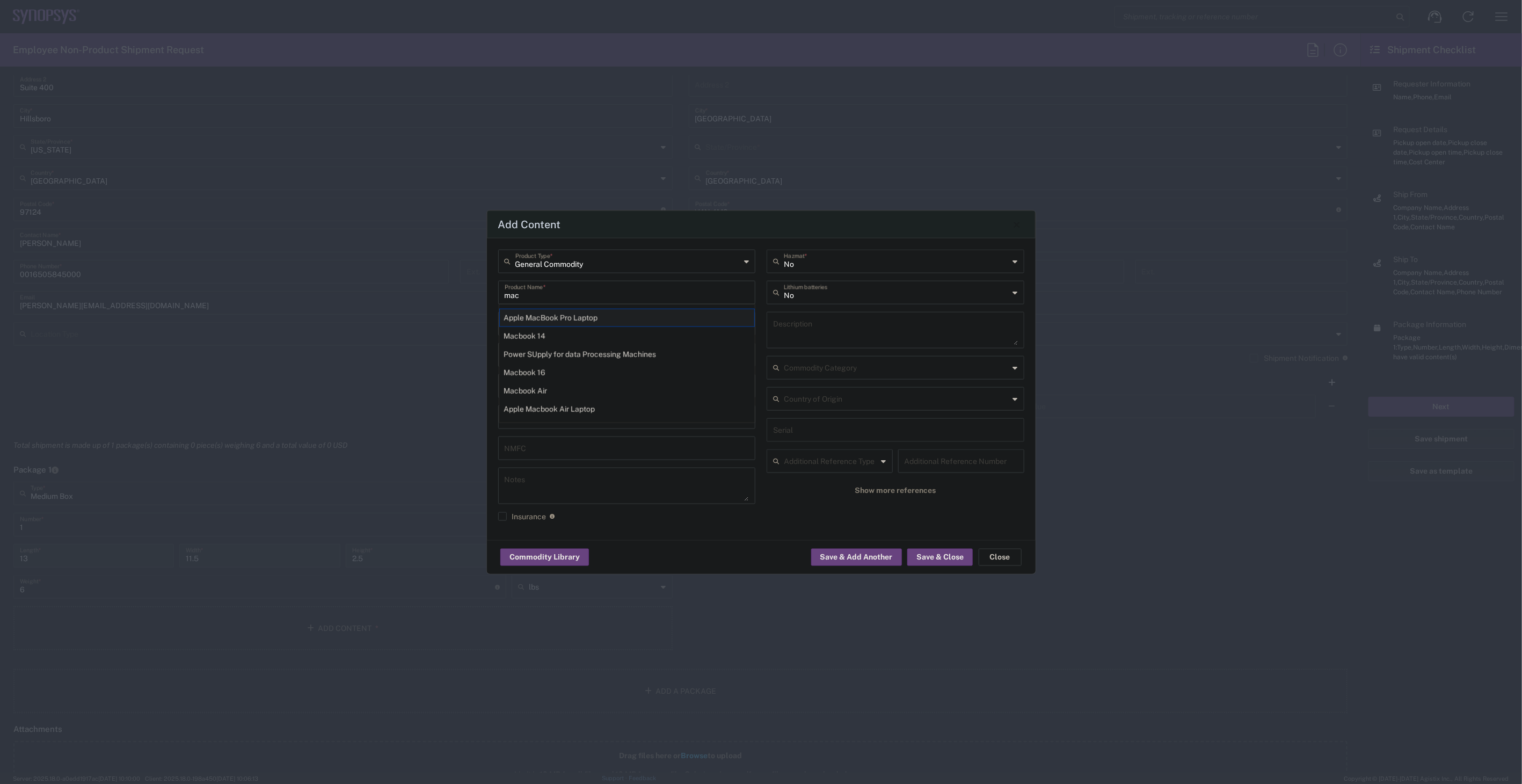
click at [607, 322] on div "Apple MacBook Pro Laptop" at bounding box center [627, 317] width 256 height 18
type input "Apple MacBook Pro Laptop"
type textarea "Apple MacBook Pro Laptop"
click at [607, 322] on input "number" at bounding box center [559, 323] width 109 height 19
type input "1"
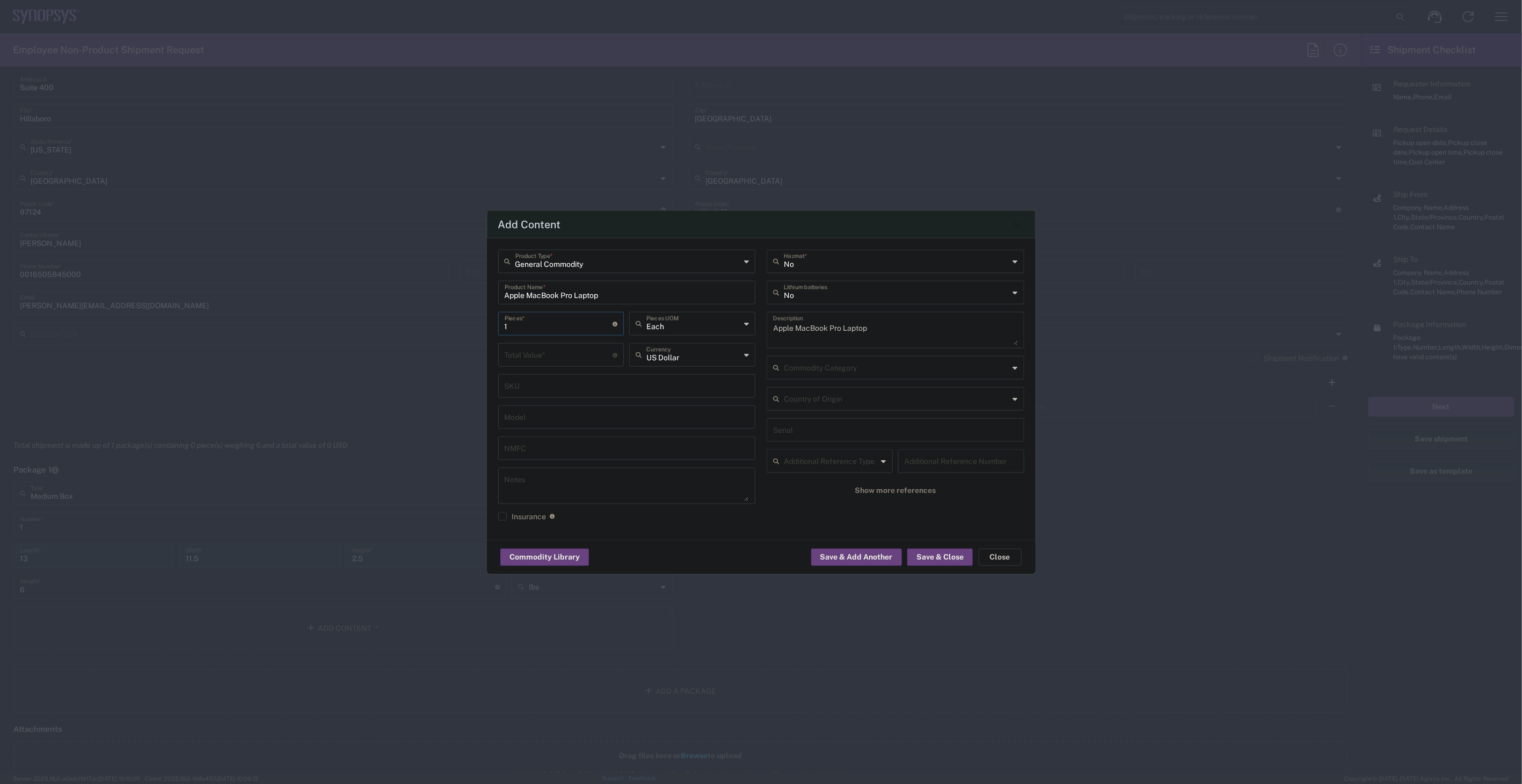
click at [600, 350] on input "number" at bounding box center [559, 354] width 109 height 19
type input "1000"
click at [859, 297] on input "text" at bounding box center [897, 292] width 226 height 19
click at [845, 330] on span "Yes" at bounding box center [895, 334] width 255 height 17
type input "Yes"
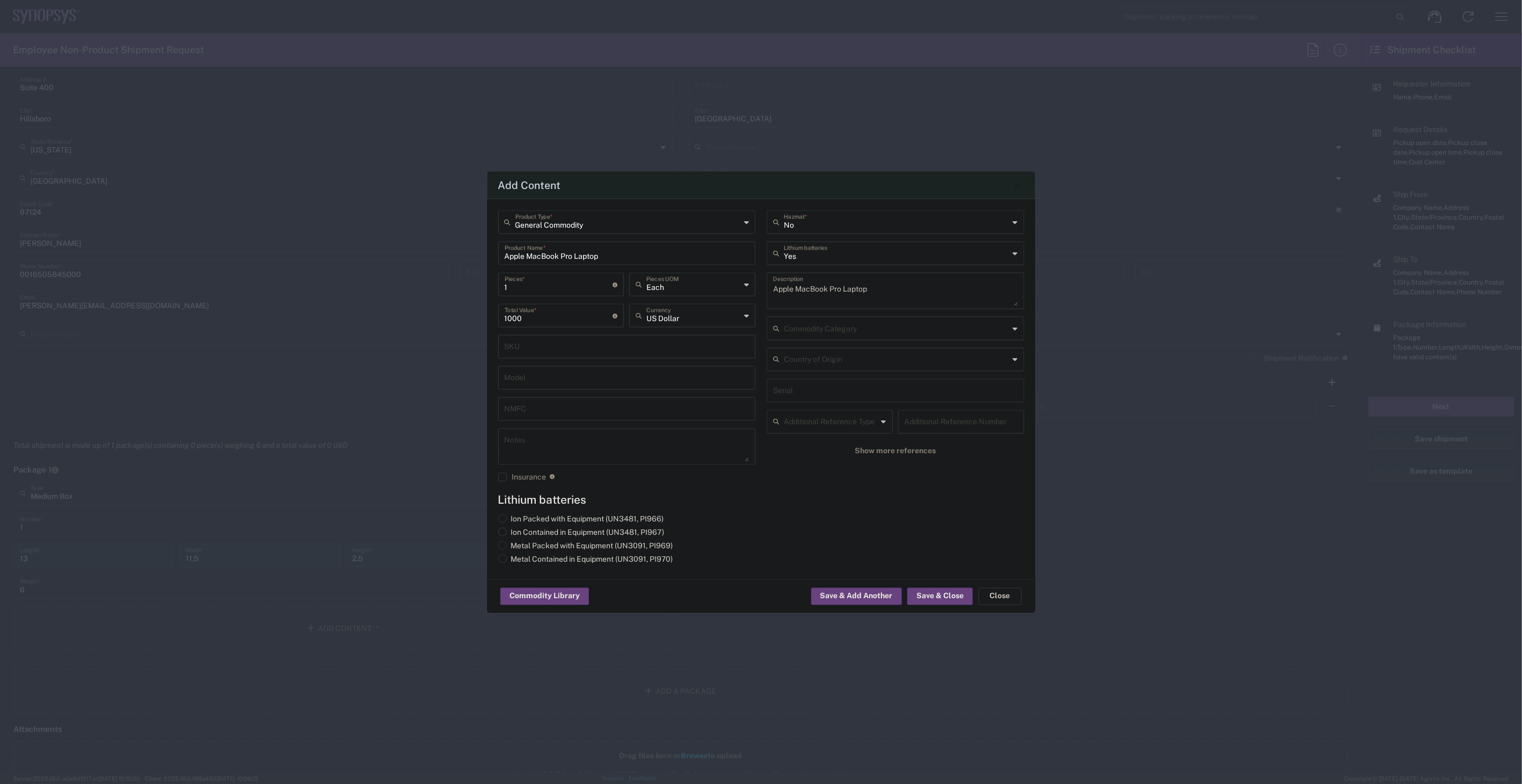
click at [547, 528] on label "Ion Contained in Equipment (UN3481, PI967)" at bounding box center [581, 532] width 167 height 9
click at [518, 528] on input "Ion Contained in Equipment (UN3481, PI967)" at bounding box center [515, 531] width 7 height 7
radio input "true"
click at [937, 453] on button "Show more references" at bounding box center [896, 451] width 258 height 20
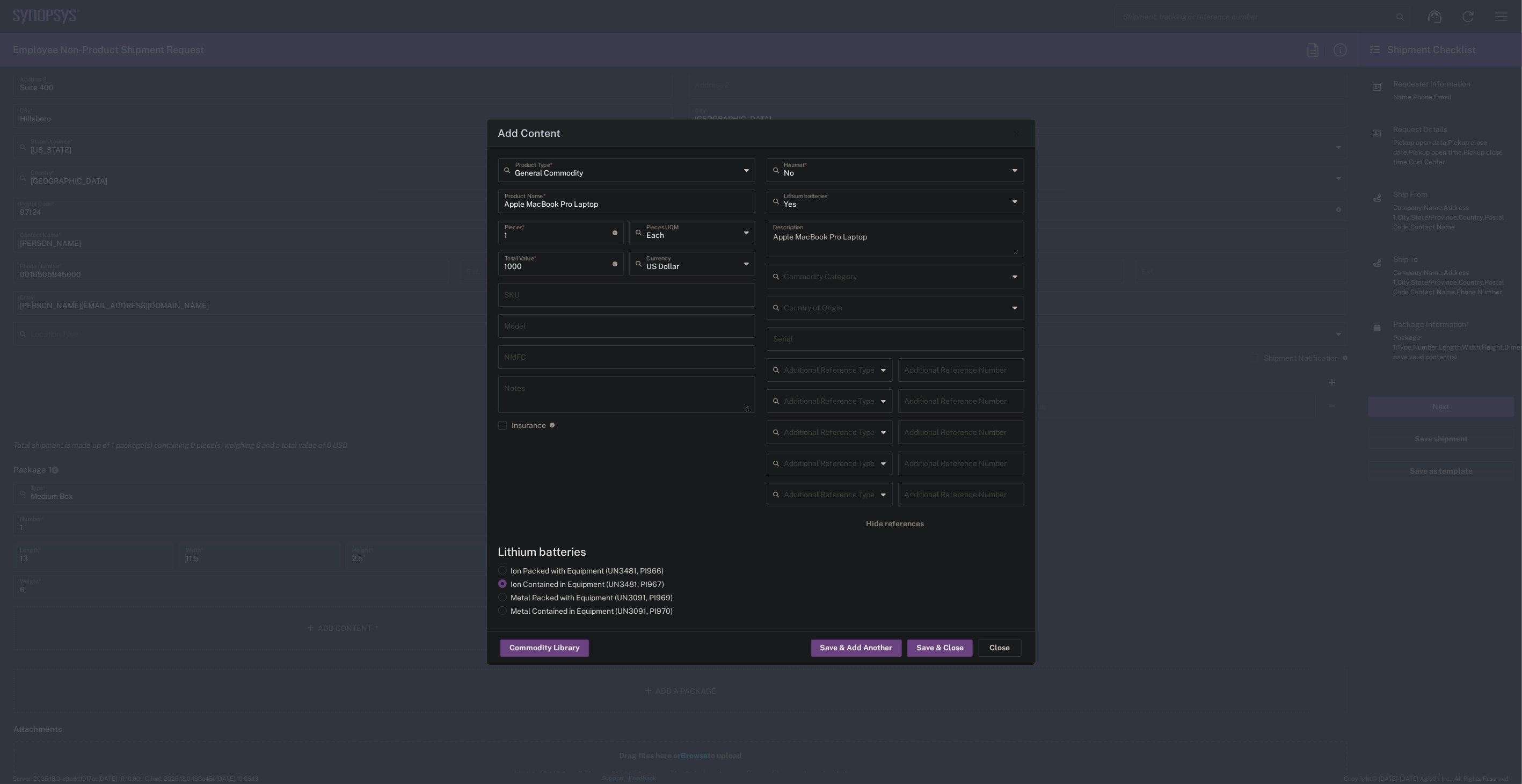
click at [889, 304] on input "text" at bounding box center [897, 307] width 226 height 19
click at [642, 469] on div "General Commodity Product Type * Apple MacBook Pro Laptop Product Name * 1 Piec…" at bounding box center [626, 350] width 269 height 383
click at [949, 645] on button "Save & Close" at bounding box center [940, 648] width 66 height 17
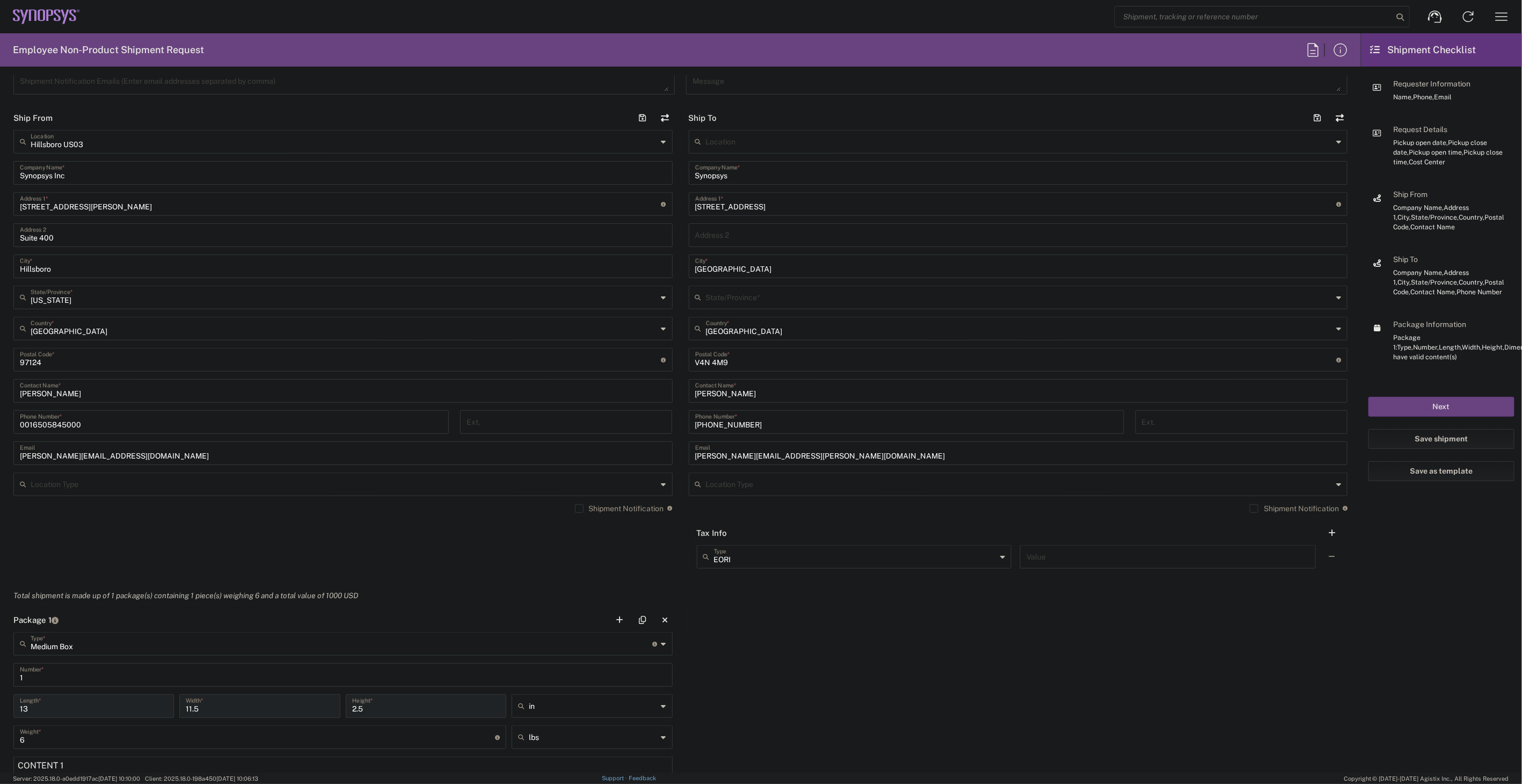
scroll to position [597, 0]
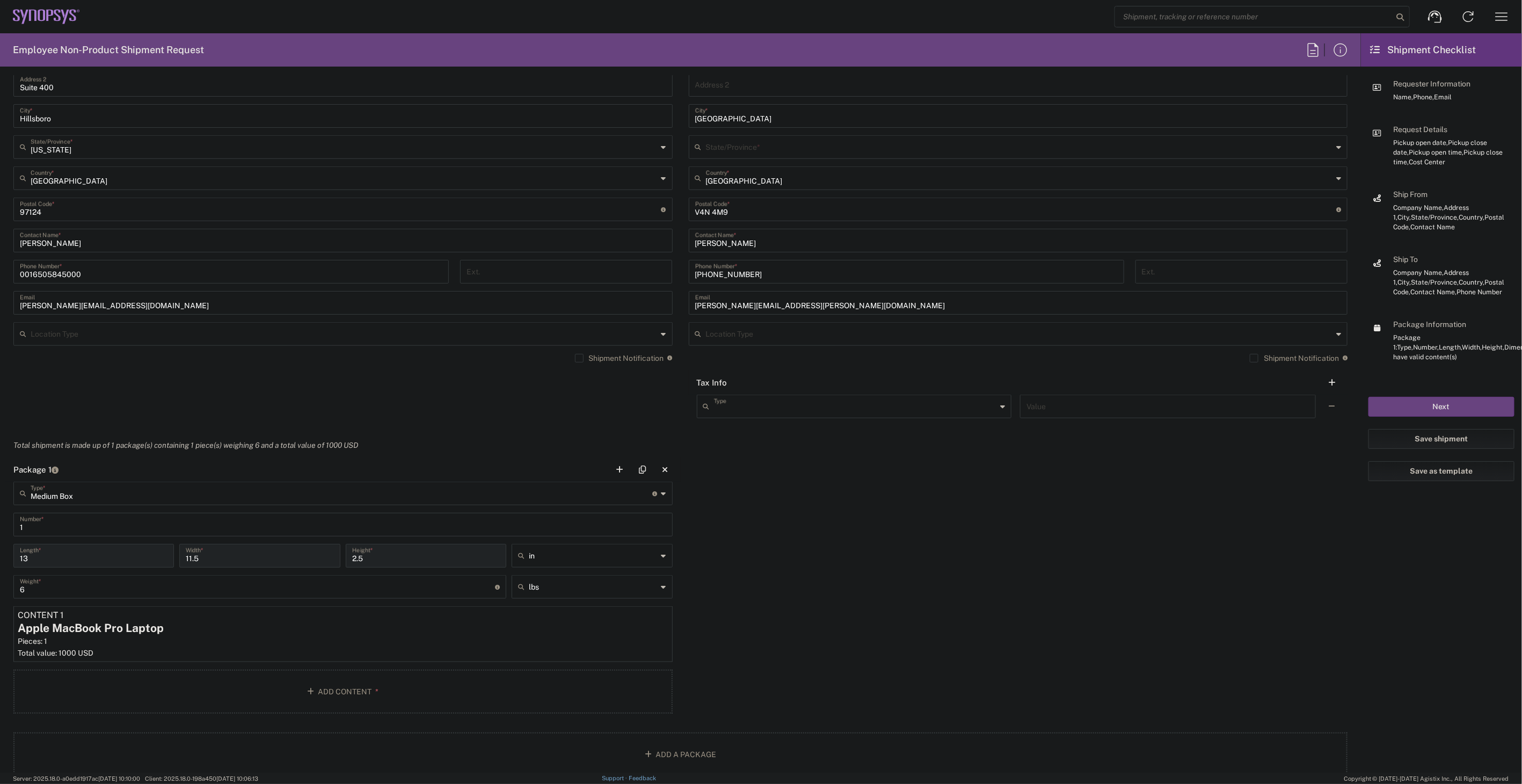
click at [798, 411] on input "text" at bounding box center [855, 406] width 283 height 19
click at [790, 604] on div "Package 1 Medium Box Type * Material used to package goods Bale(s) Basket(s) Bo…" at bounding box center [680, 589] width 1350 height 263
type input "EORI"
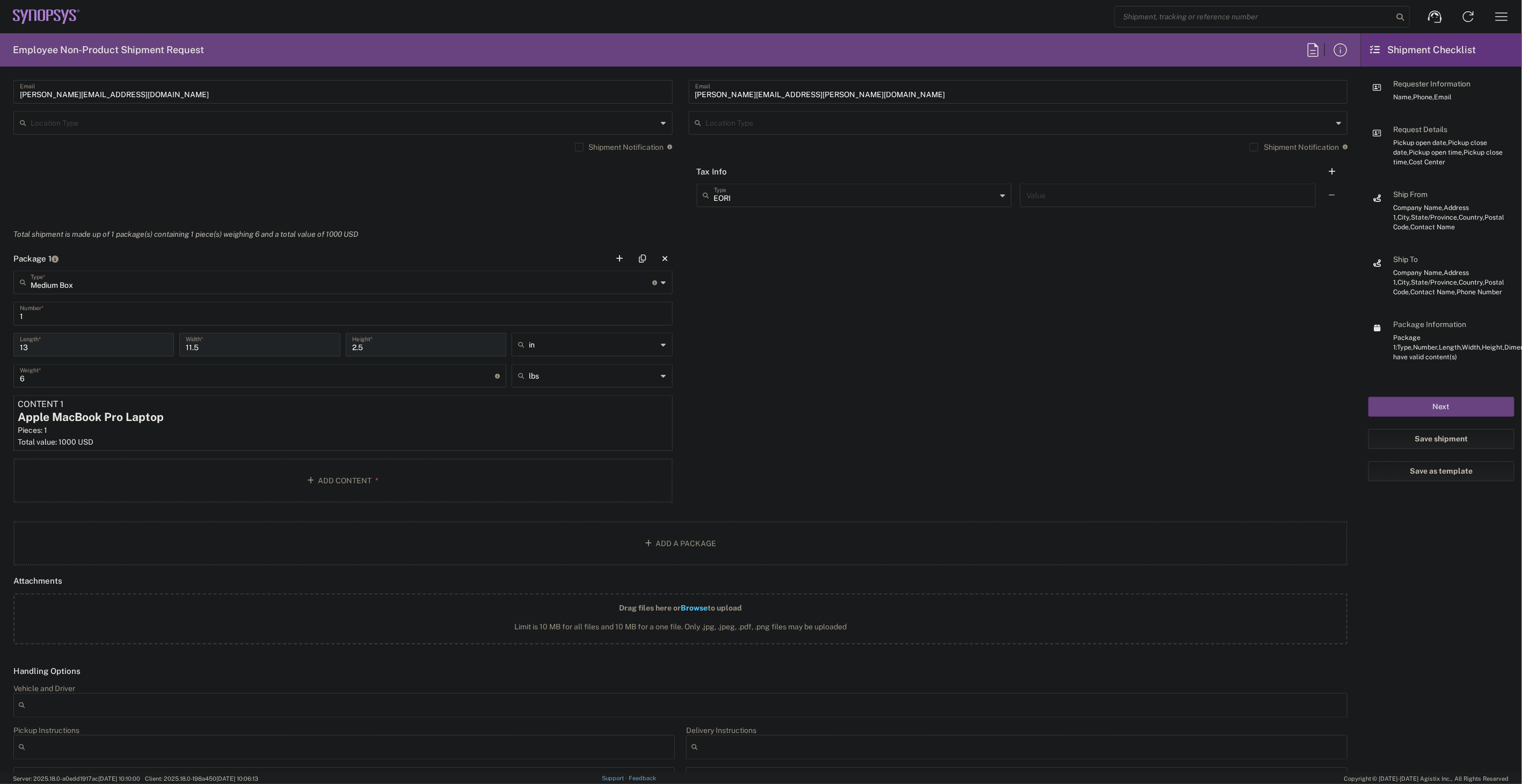
scroll to position [835, 0]
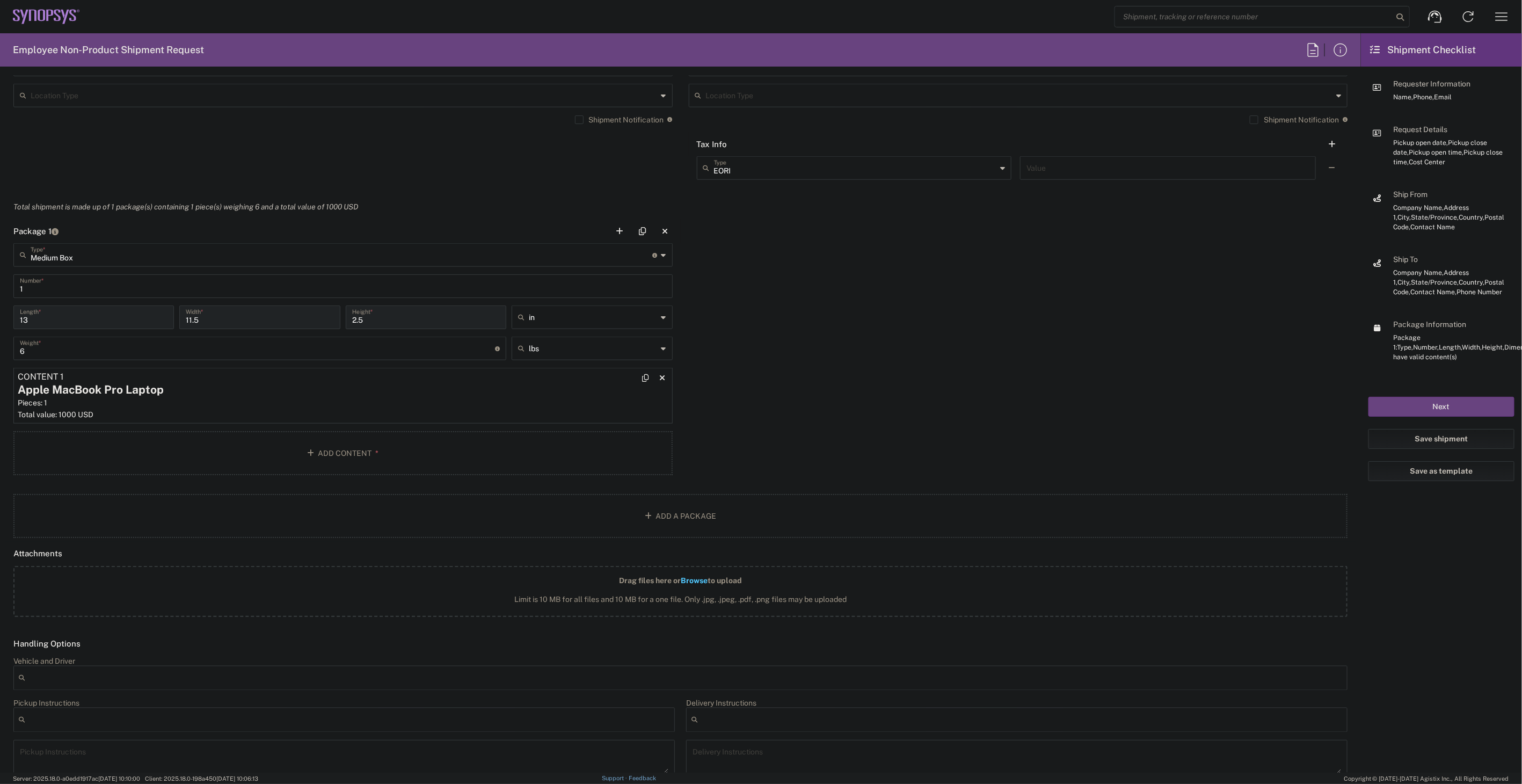
click at [401, 400] on div "Pieces: 1" at bounding box center [343, 402] width 651 height 9
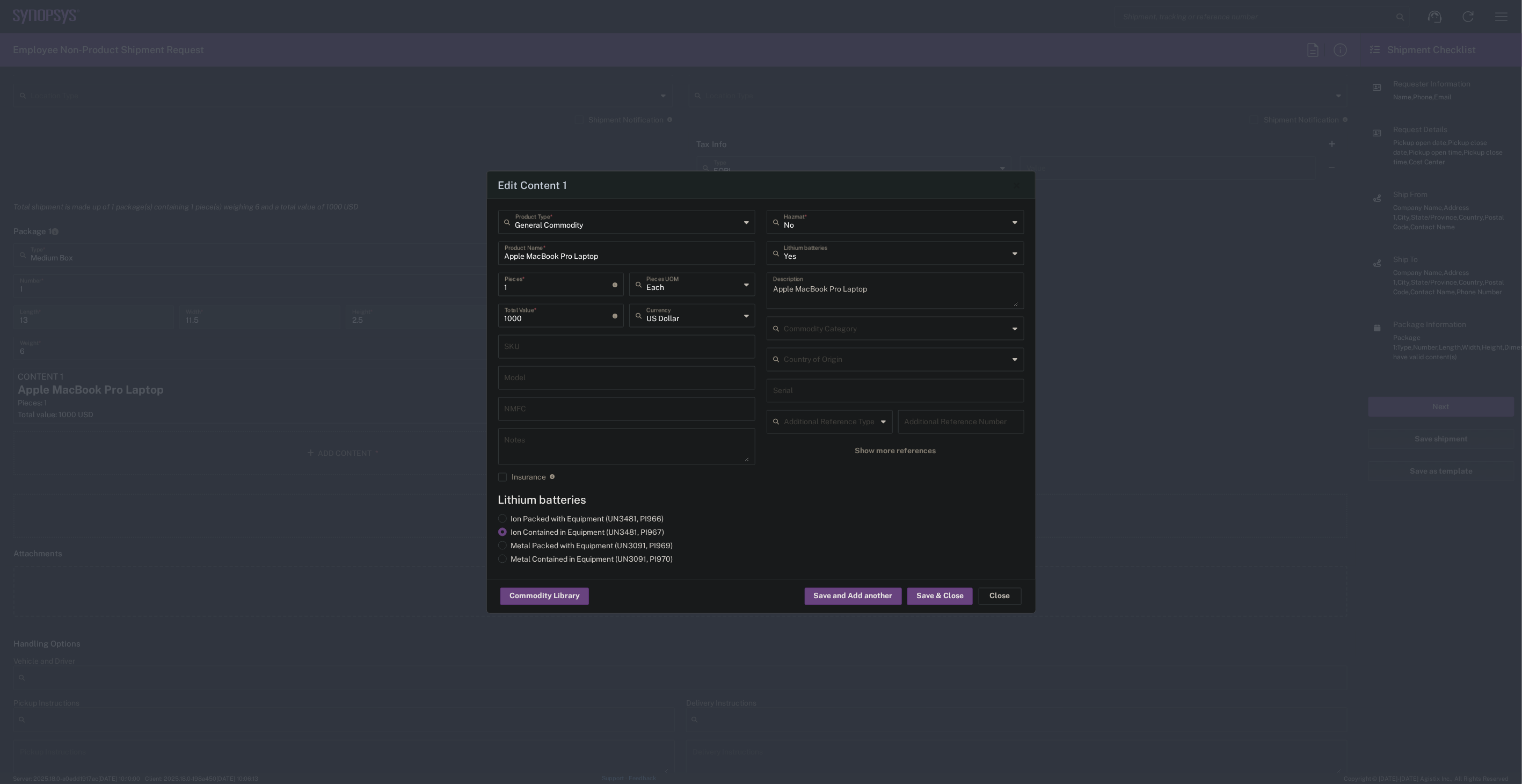
click at [855, 361] on input "text" at bounding box center [897, 359] width 226 height 19
click at [865, 430] on span "United States" at bounding box center [895, 422] width 255 height 17
type input "United States"
click at [965, 603] on button "Save & Close" at bounding box center [940, 596] width 66 height 17
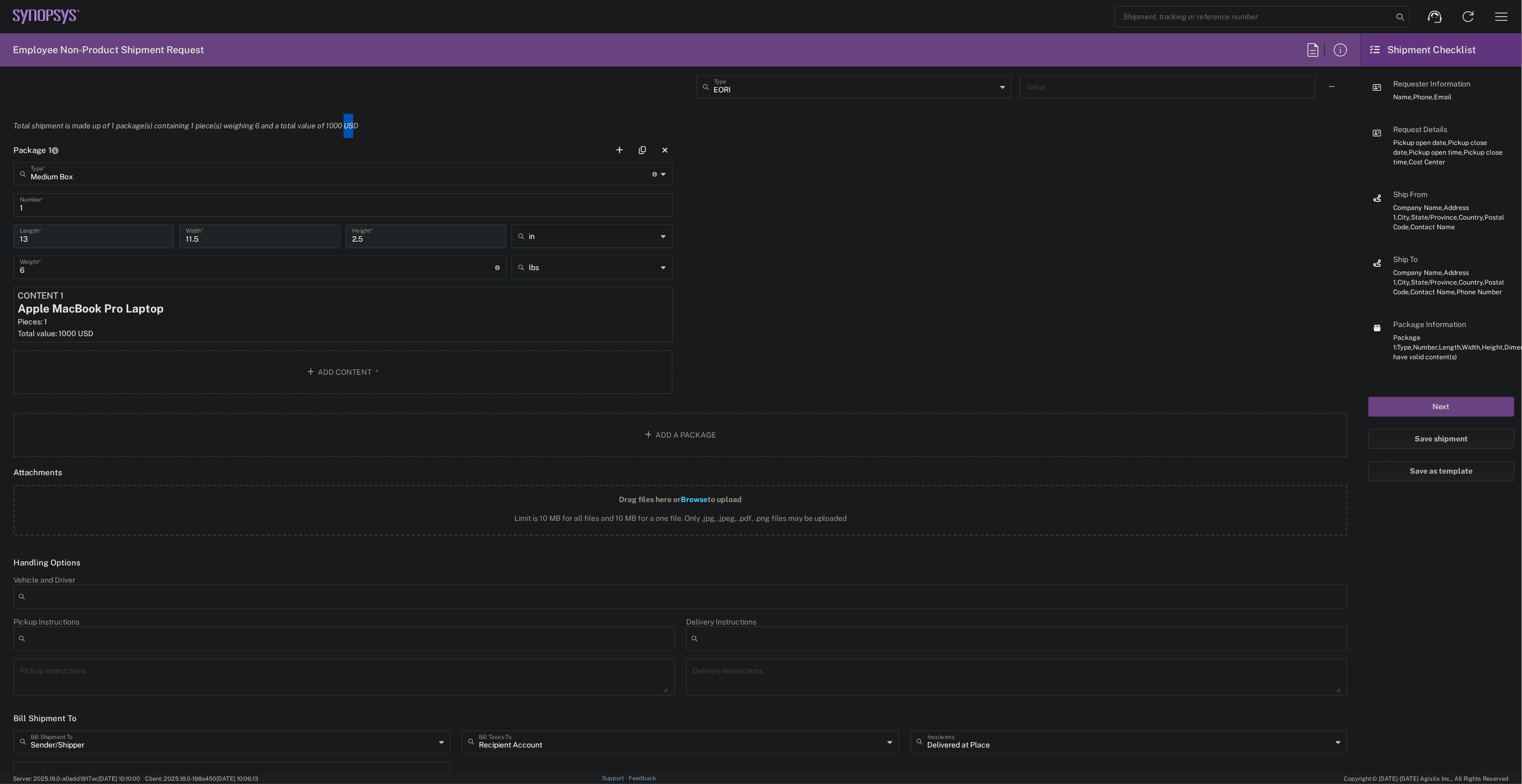
scroll to position [1011, 0]
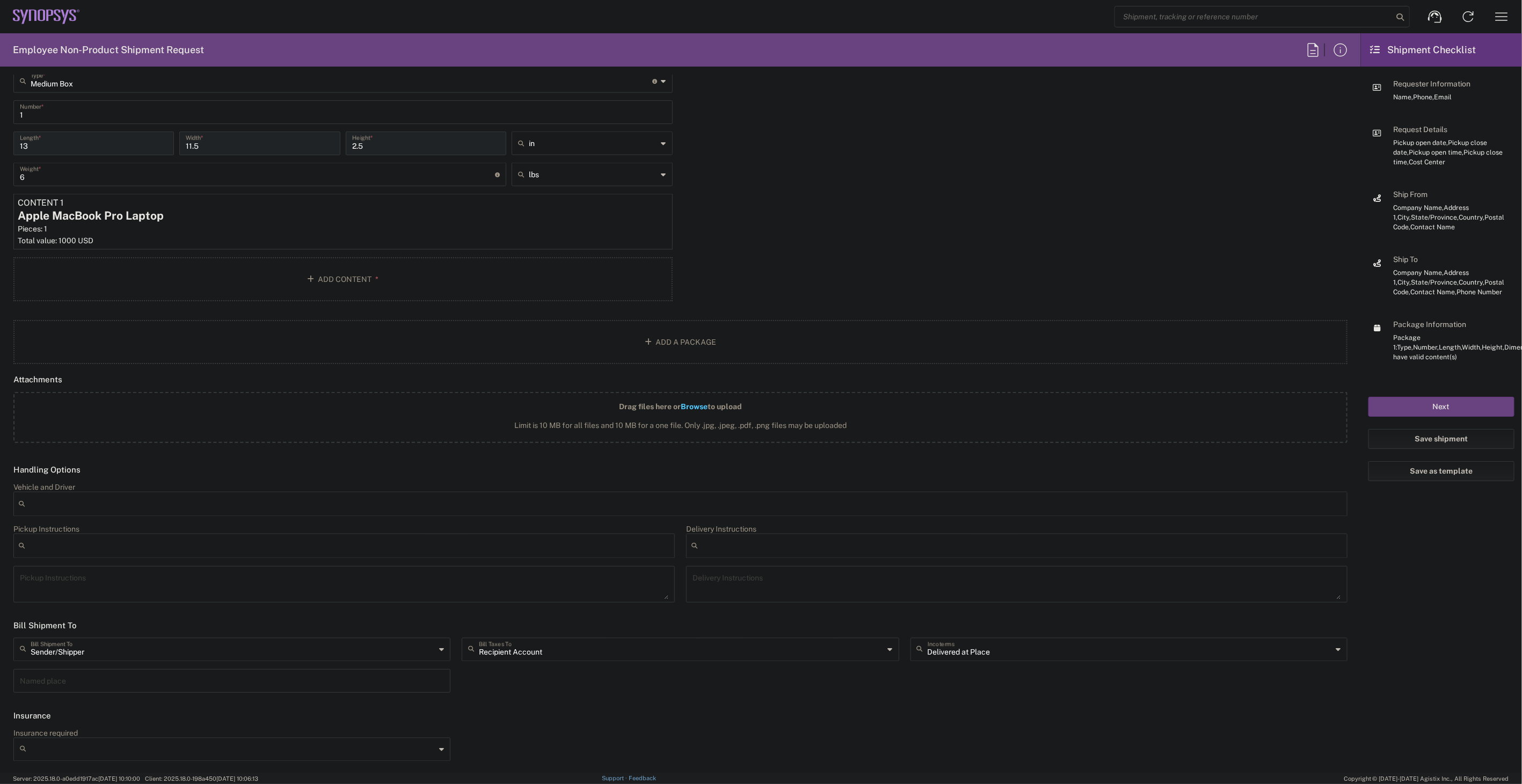
click at [931, 219] on div "Package 1 Medium Box Type * Material used to package goods Bale(s) Basket(s) Bo…" at bounding box center [680, 177] width 1350 height 263
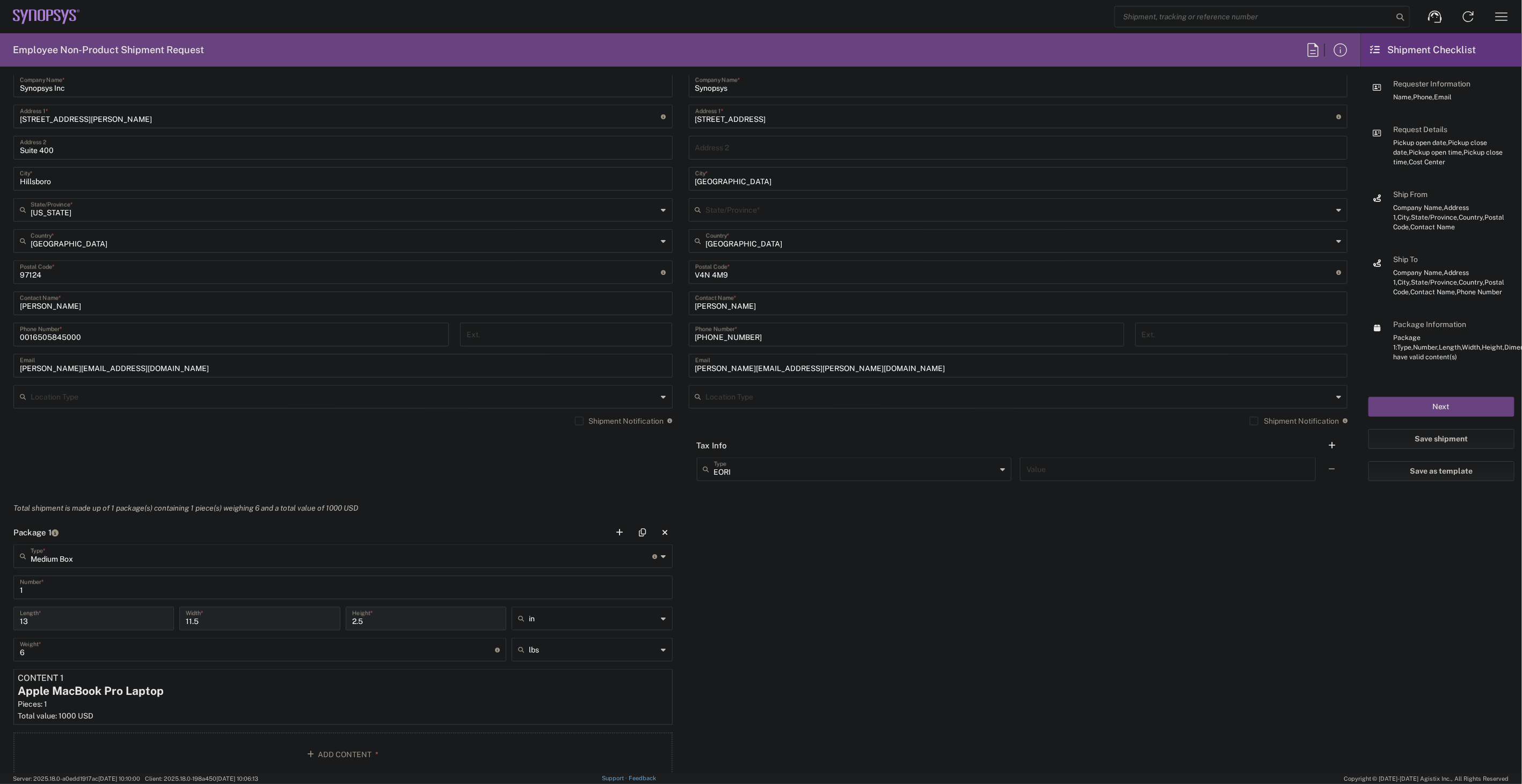
scroll to position [235, 0]
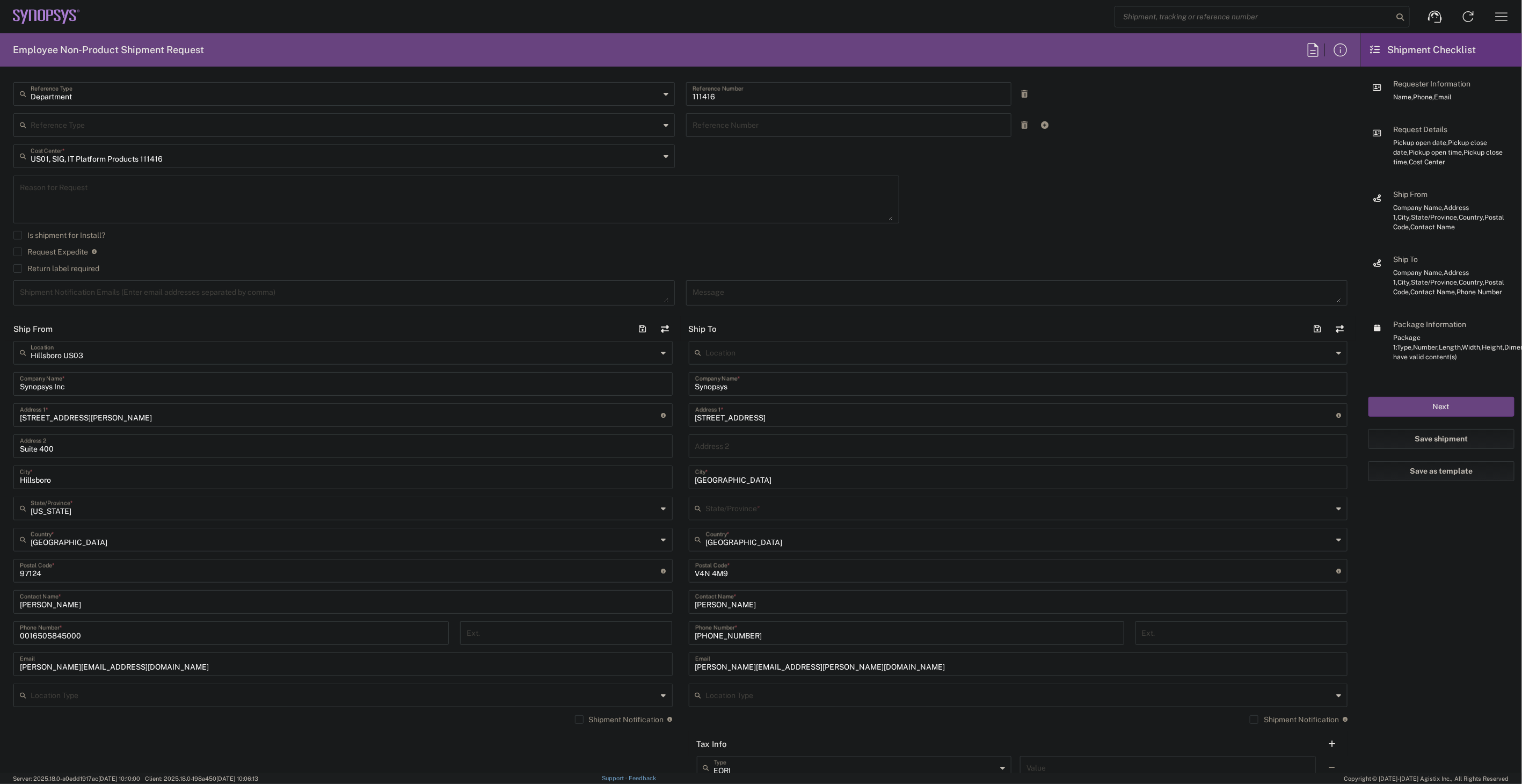
click at [763, 544] on input "United States" at bounding box center [1019, 539] width 627 height 19
click at [749, 672] on span "Canada" at bounding box center [1011, 671] width 652 height 17
type input "Canada"
click at [775, 509] on input "text" at bounding box center [1019, 508] width 627 height 19
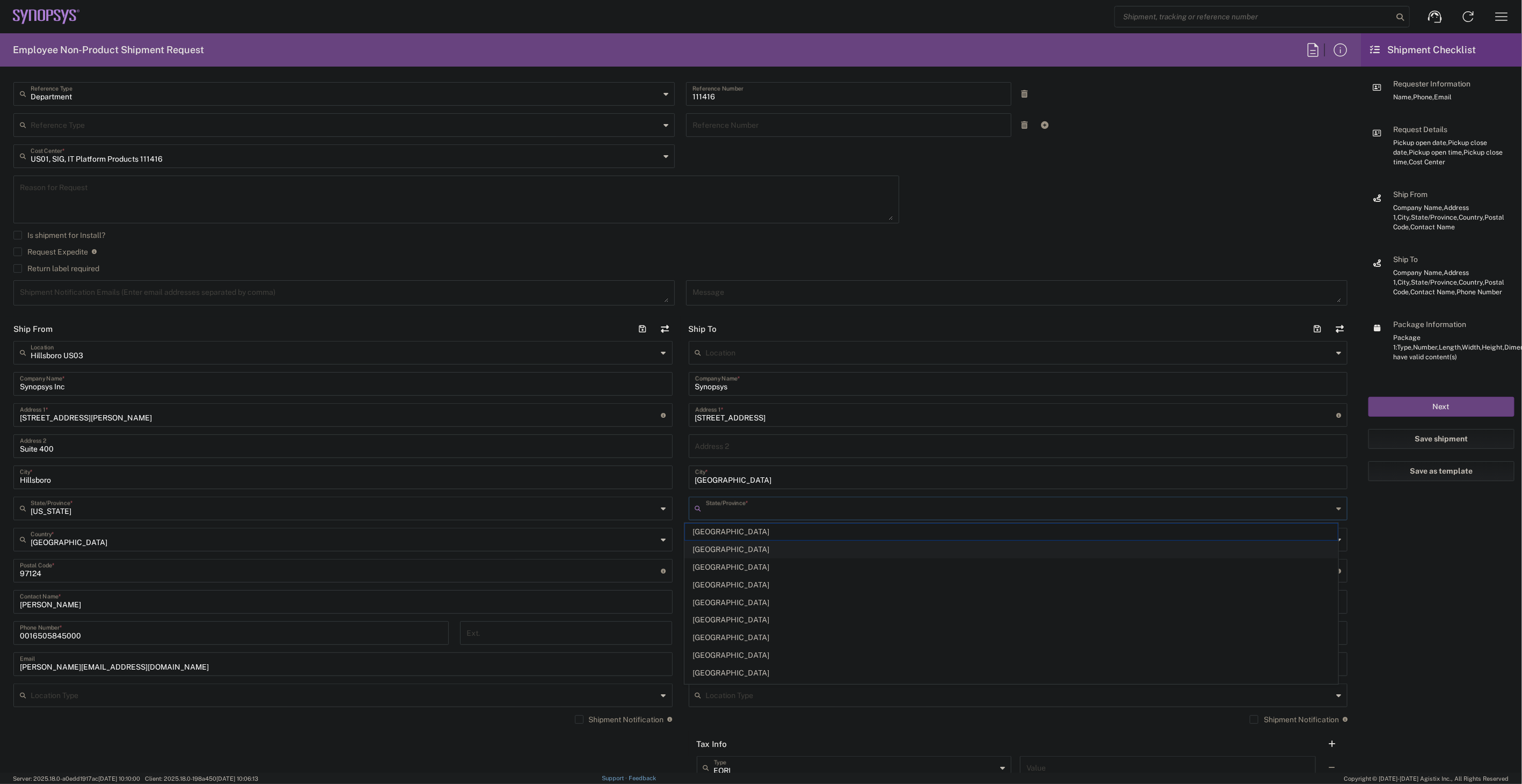
click at [759, 543] on span "British Columbia" at bounding box center [1011, 549] width 652 height 17
type input "British Columbia"
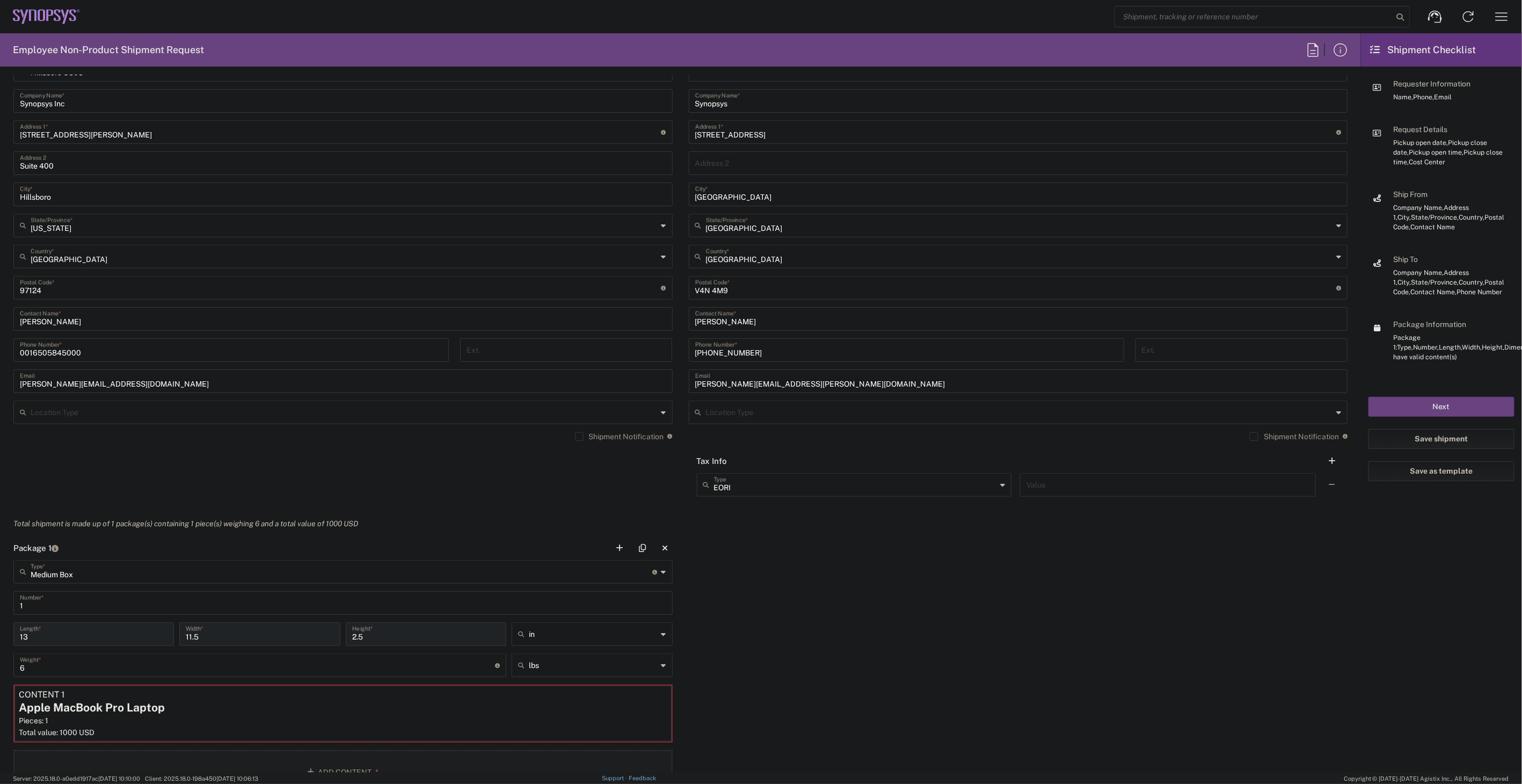
scroll to position [593, 0]
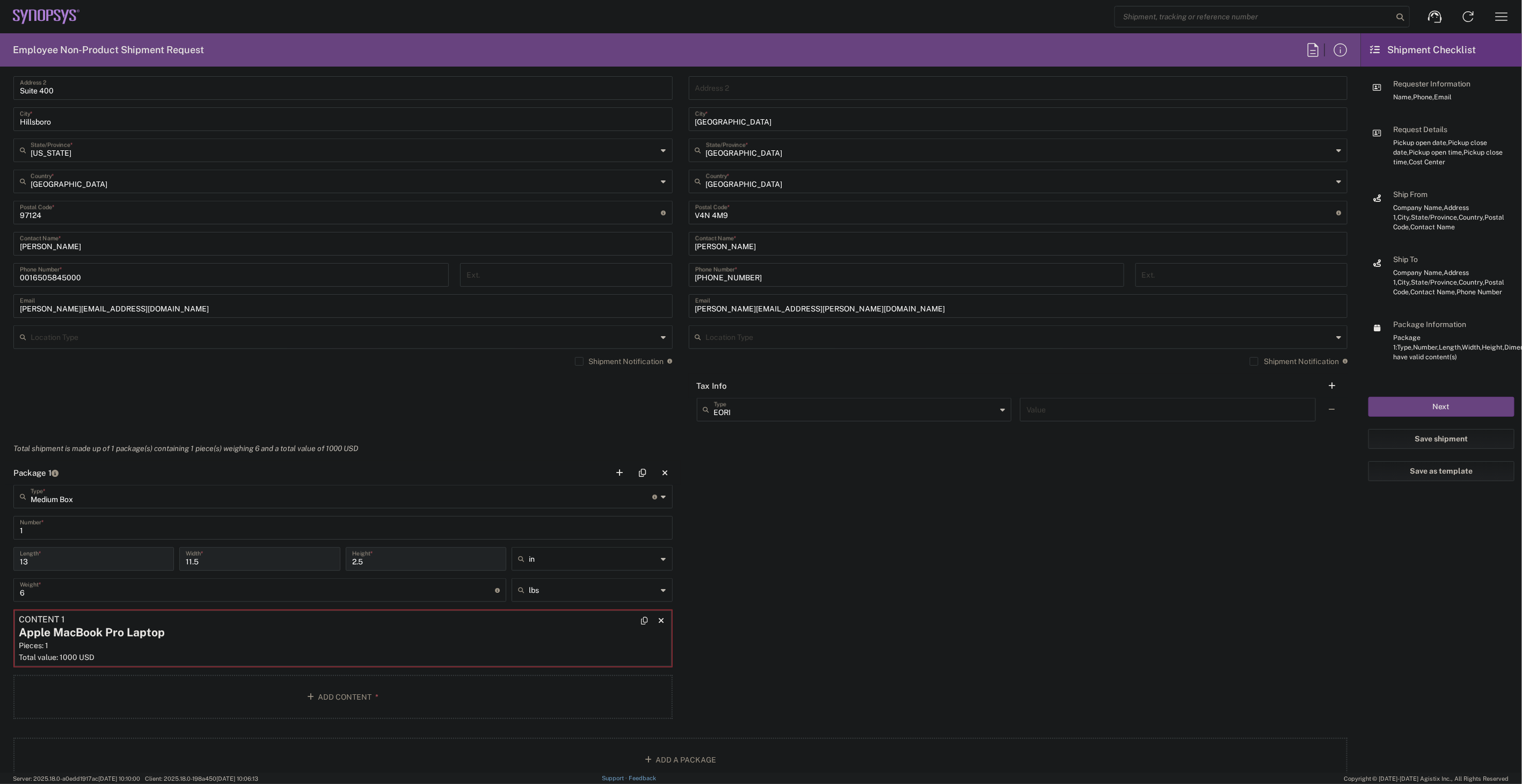
click at [357, 639] on div "Apple MacBook Pro Laptop" at bounding box center [343, 632] width 649 height 16
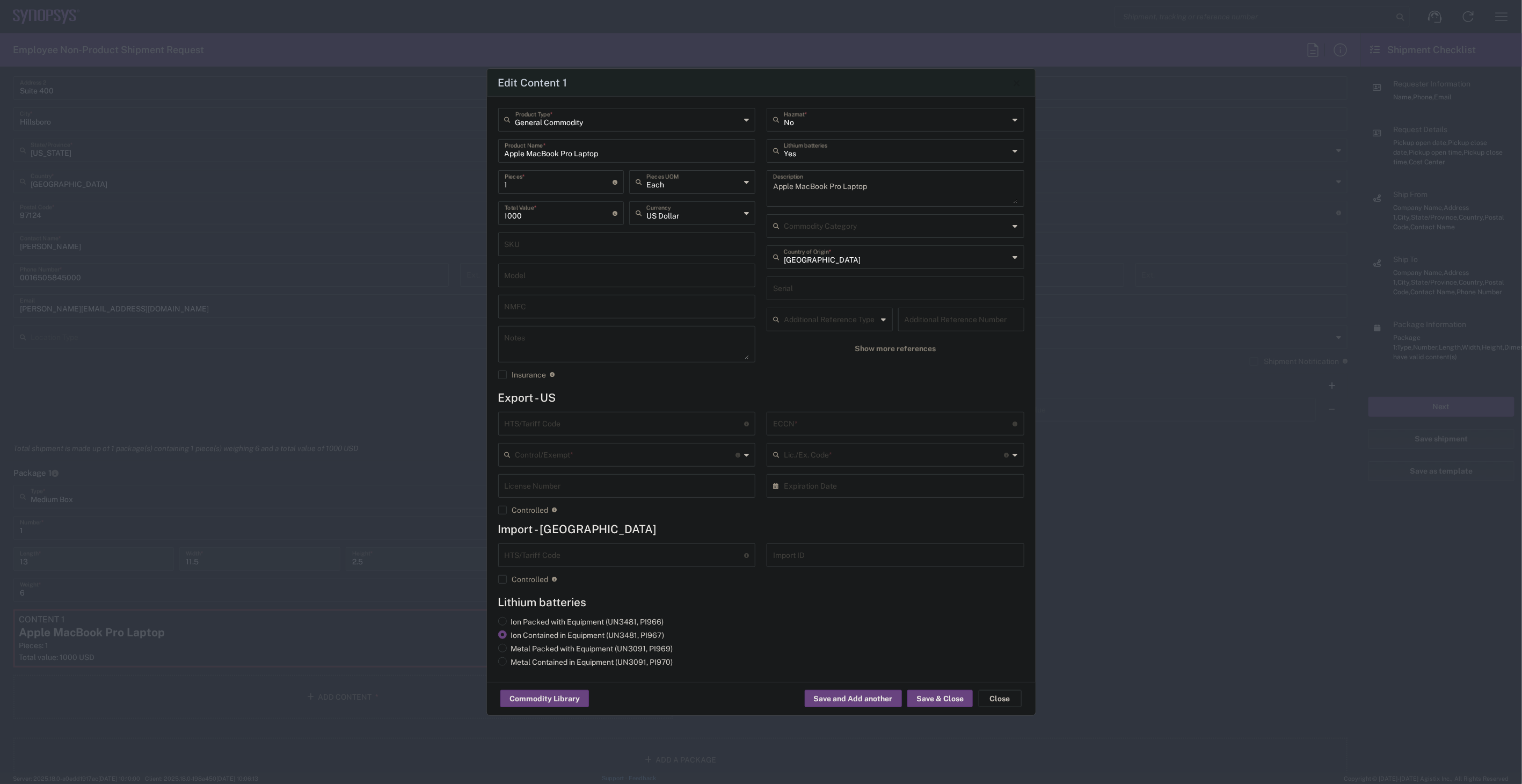
click at [855, 226] on input "text" at bounding box center [897, 225] width 226 height 19
click at [1012, 223] on div "Commodity Category" at bounding box center [896, 226] width 258 height 24
click at [682, 424] on input "text" at bounding box center [625, 423] width 240 height 19
click at [720, 385] on div "General Commodity Product Type * Apple MacBook Pro Laptop Product Name * 1 Piec…" at bounding box center [626, 248] width 269 height 279
click at [667, 455] on input "text" at bounding box center [625, 454] width 220 height 19
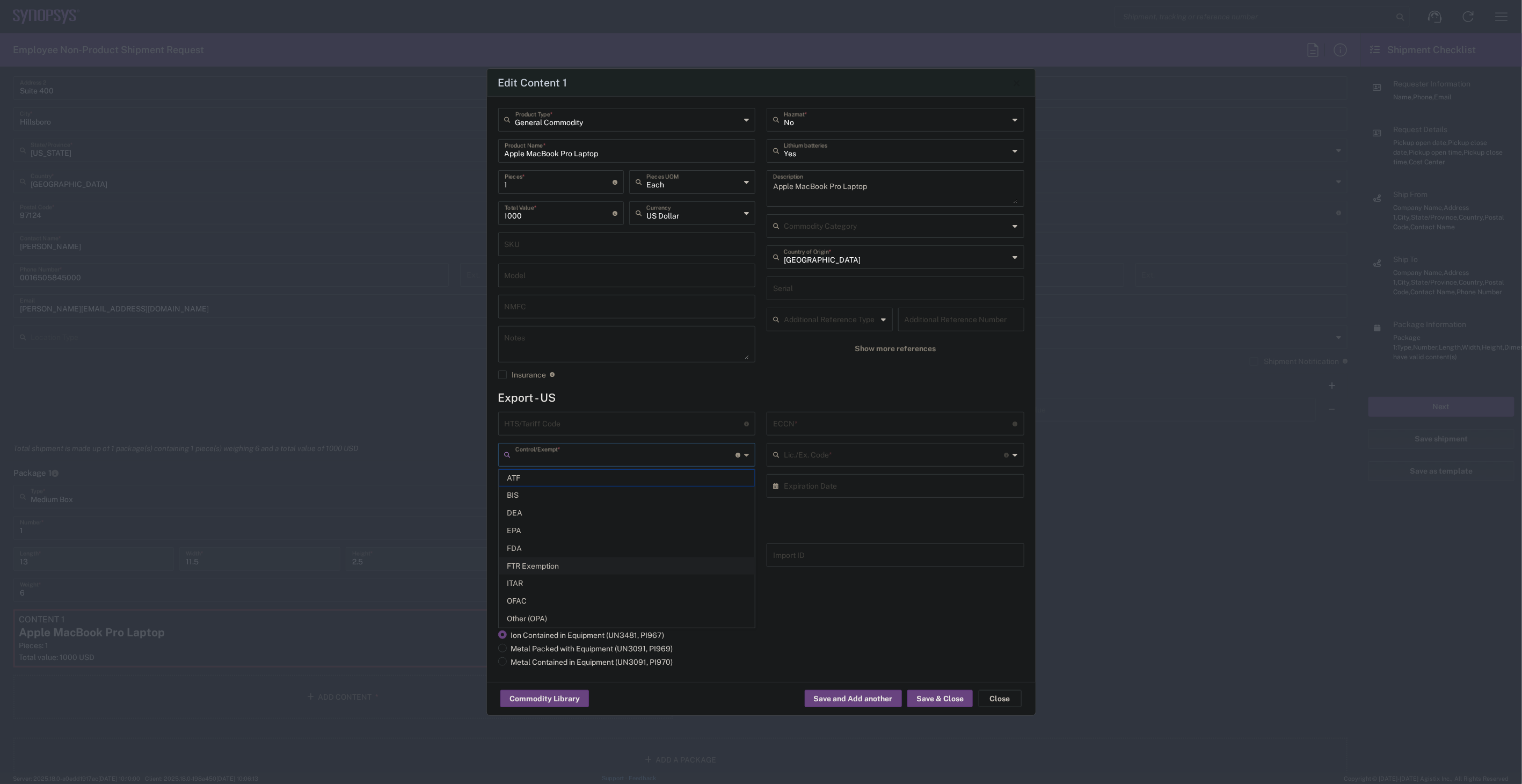
click at [548, 565] on span "FTR Exemption" at bounding box center [627, 566] width 255 height 17
type input "FTR Exemption"
click at [575, 490] on input "text" at bounding box center [627, 485] width 245 height 19
click at [809, 426] on input "text" at bounding box center [893, 423] width 240 height 19
click at [812, 438] on div "ECCN * Obtain ECCN from vendor if product is purchased. Export Control Classifi…" at bounding box center [895, 467] width 269 height 110
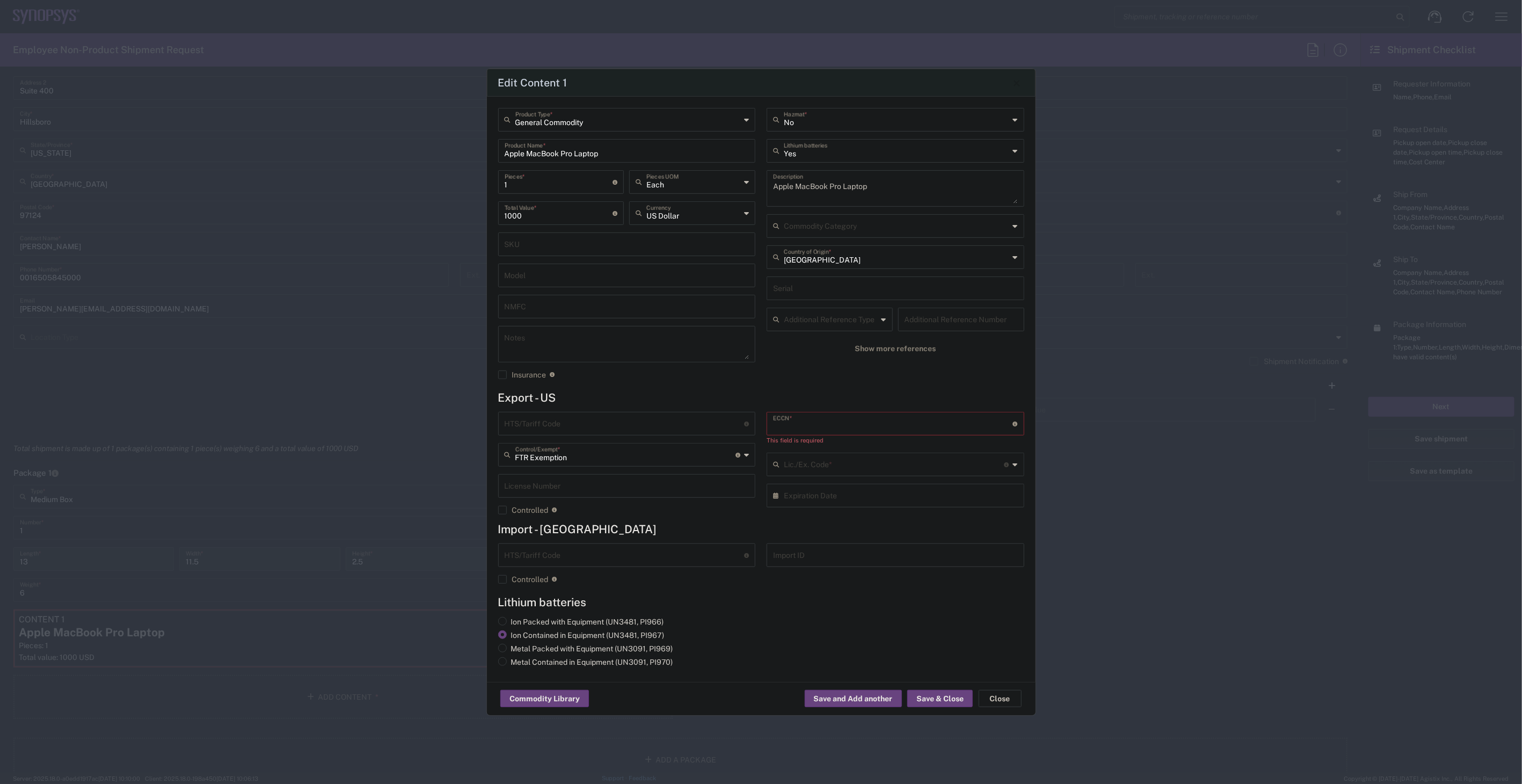
click at [813, 425] on input "text" at bounding box center [893, 423] width 240 height 19
click at [846, 461] on input "text" at bounding box center [894, 464] width 220 height 19
click at [838, 505] on span "30.36" at bounding box center [895, 505] width 255 height 17
type input "30.36"
click at [835, 417] on input "text" at bounding box center [893, 423] width 240 height 19
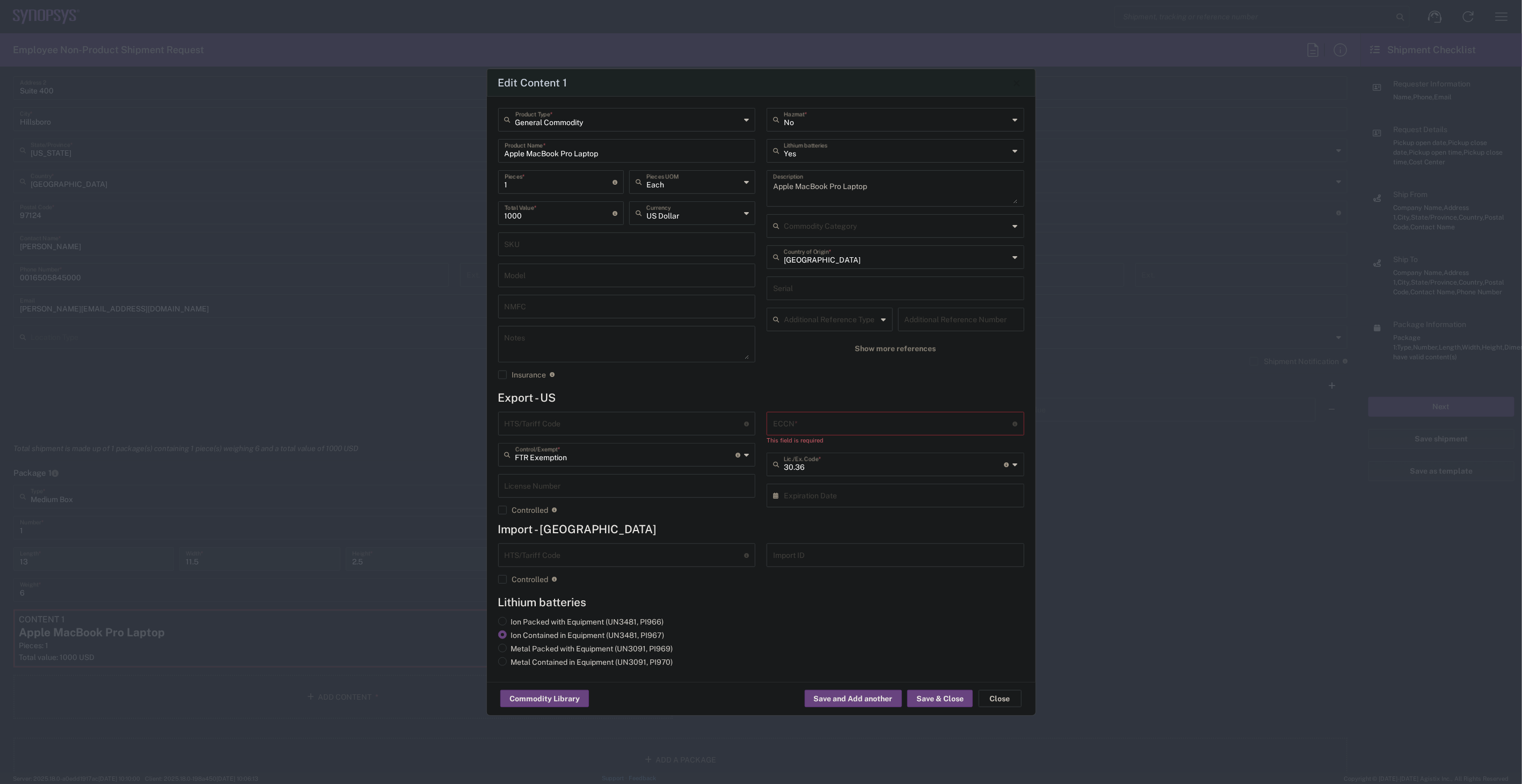
click at [618, 516] on div "HTS/Tariff Code Obtain HTS from vendor if product is purchased. 10-digit U.S. i…" at bounding box center [626, 467] width 269 height 110
click at [275, 577] on div "Edit Content 1 General Commodity Product Type * Apple MacBook Pro Laptop Produc…" at bounding box center [761, 392] width 1522 height 784
click at [1108, 255] on div "Edit Content 1 General Commodity Product Type * Apple MacBook Pro Laptop Produc…" at bounding box center [761, 392] width 1522 height 784
click at [993, 700] on button "Close" at bounding box center [1000, 698] width 43 height 17
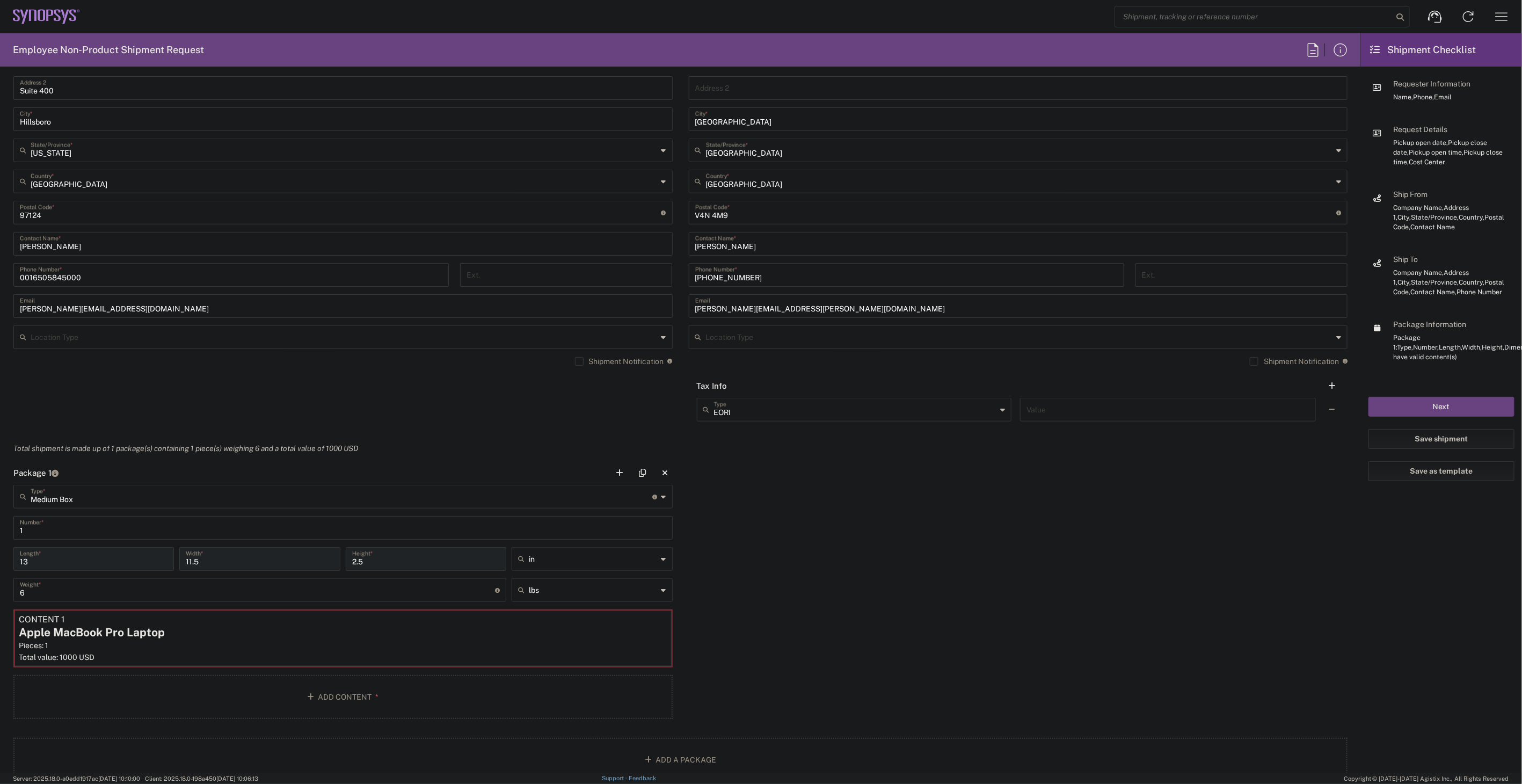
scroll to position [0, 0]
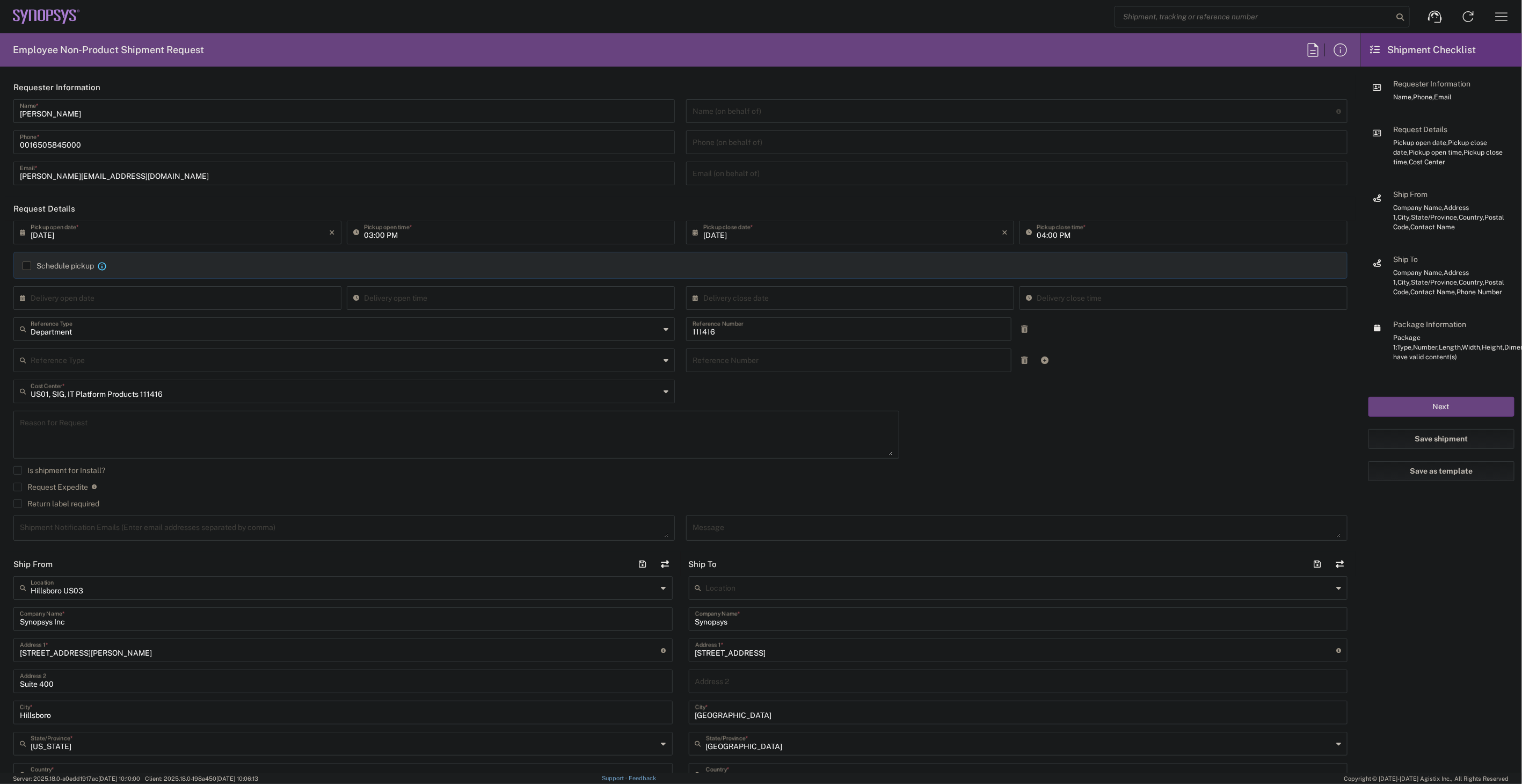
drag, startPoint x: 1061, startPoint y: 635, endPoint x: 1095, endPoint y: 356, distance: 281.1
click at [1506, 6] on button "button" at bounding box center [1502, 17] width 26 height 26
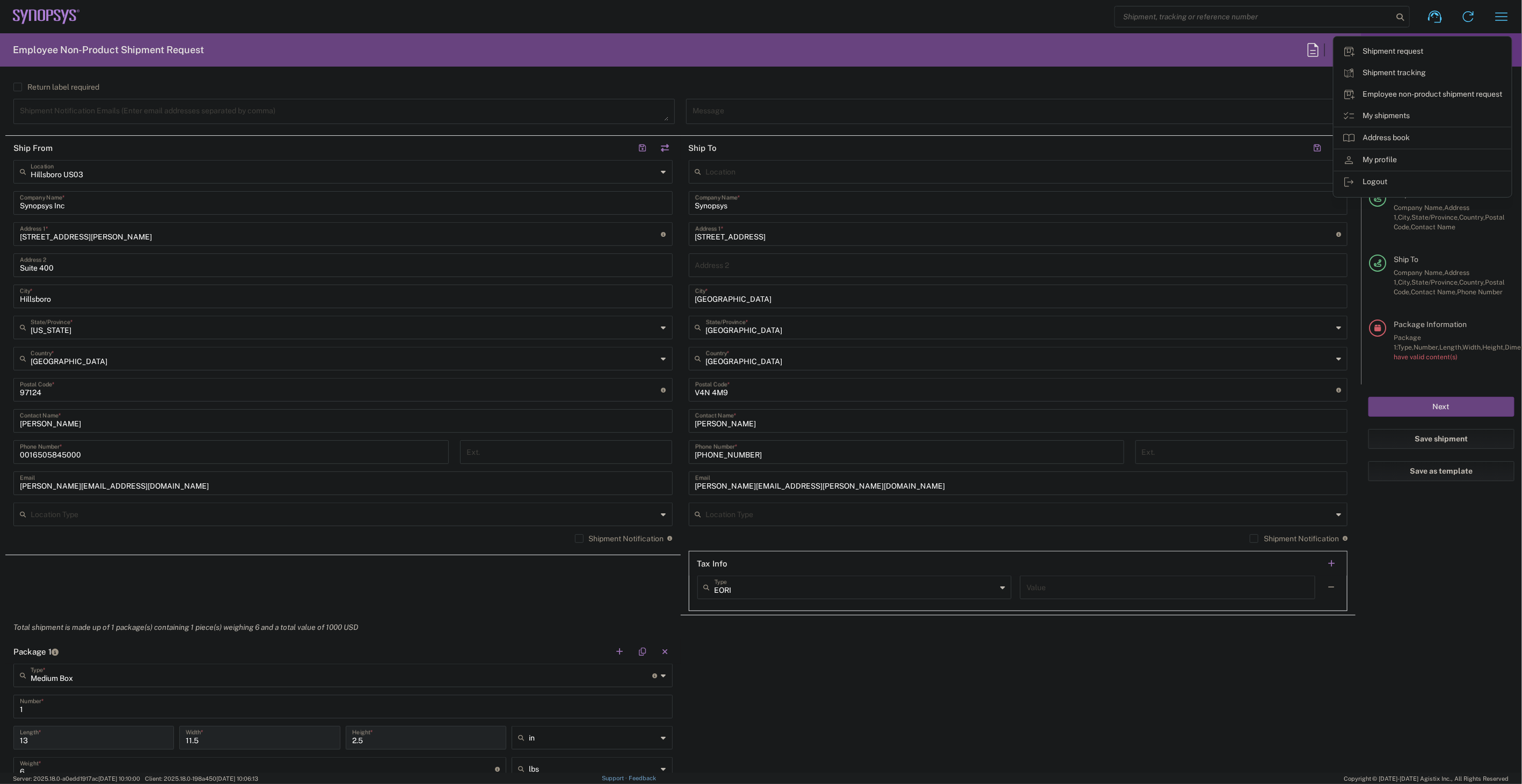
scroll to position [715, 0]
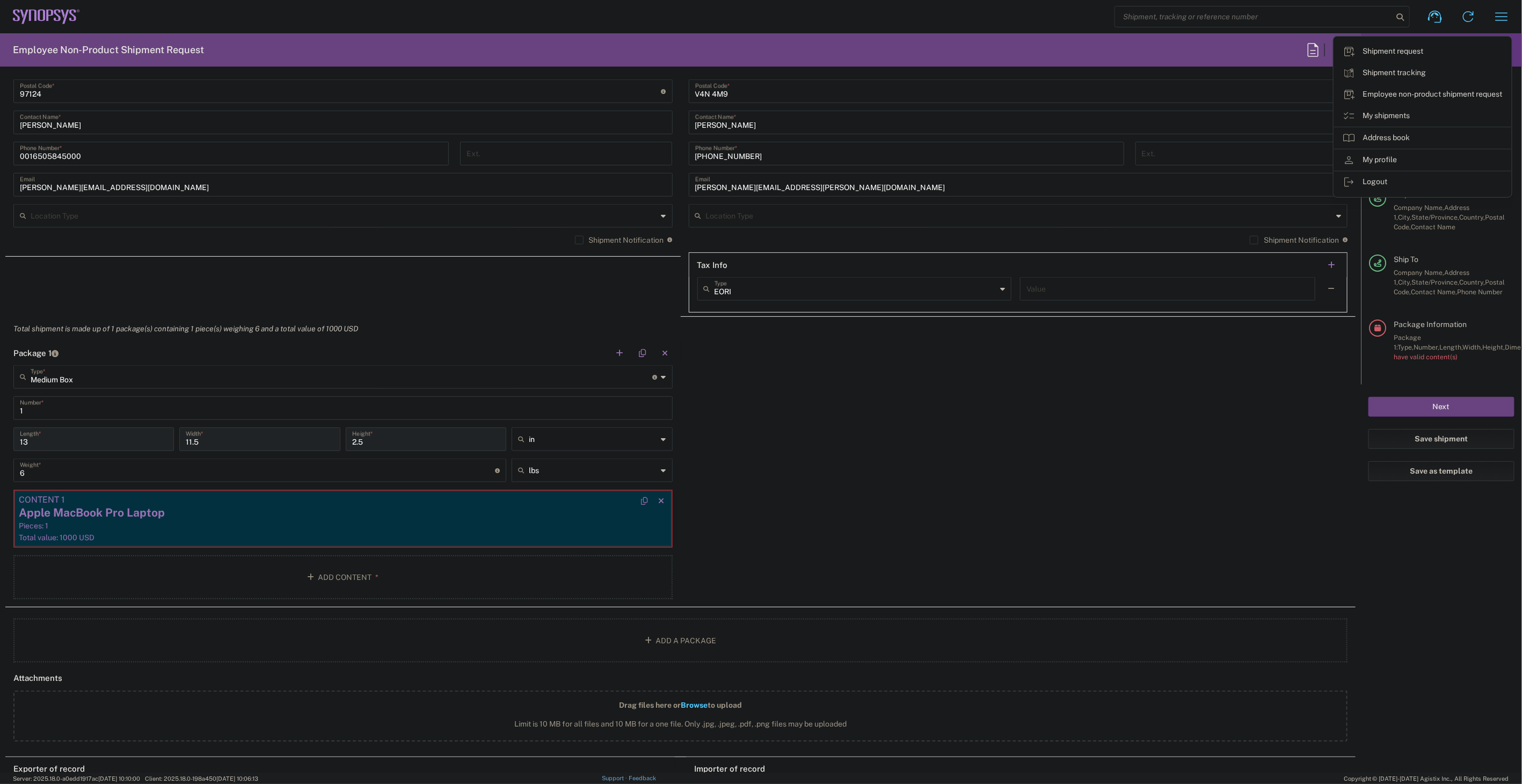
click at [532, 534] on div "Total value: 1000 USD" at bounding box center [343, 537] width 649 height 9
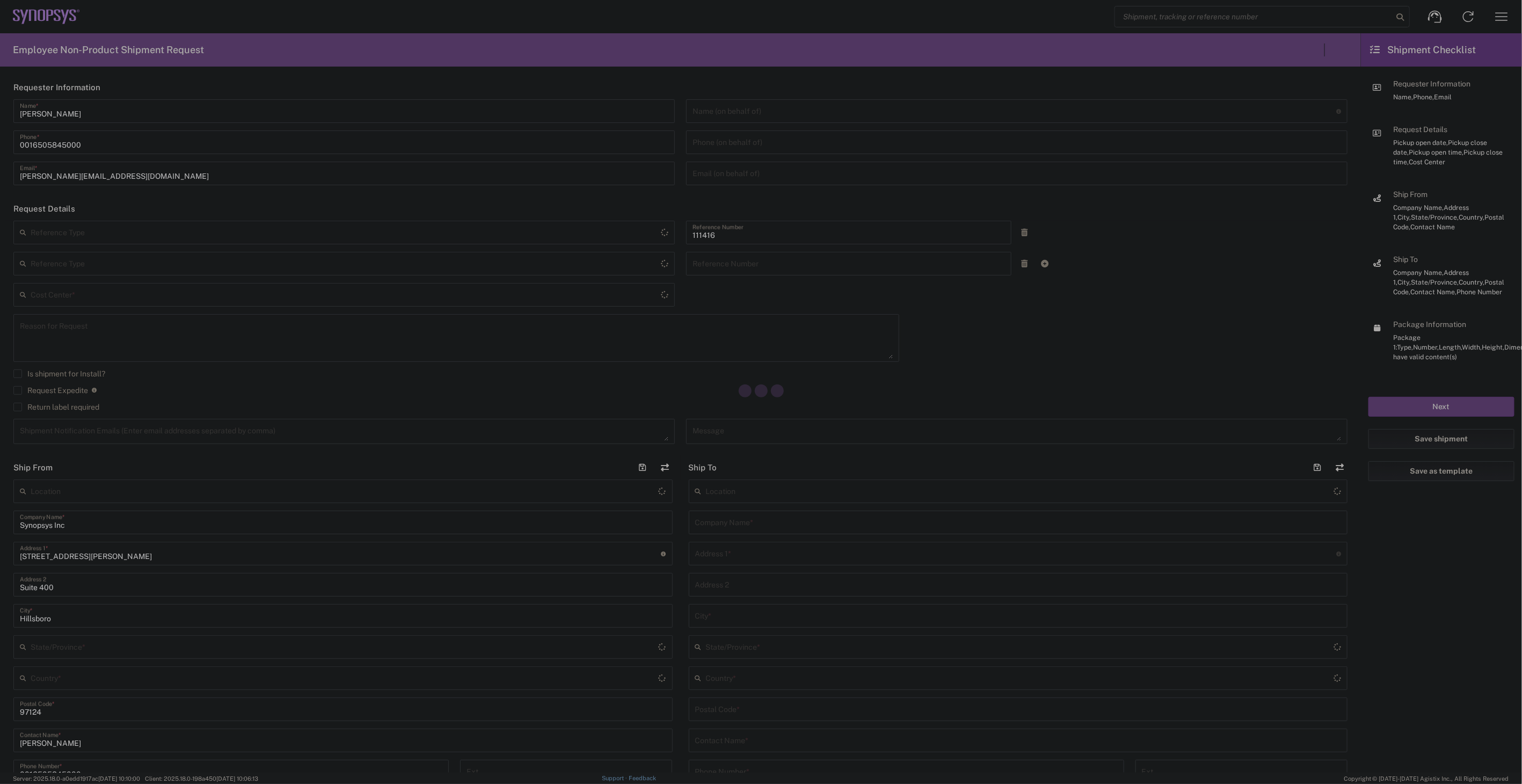
type input "US01, SIG, IT Platform Products 111416"
type input "[GEOGRAPHIC_DATA]"
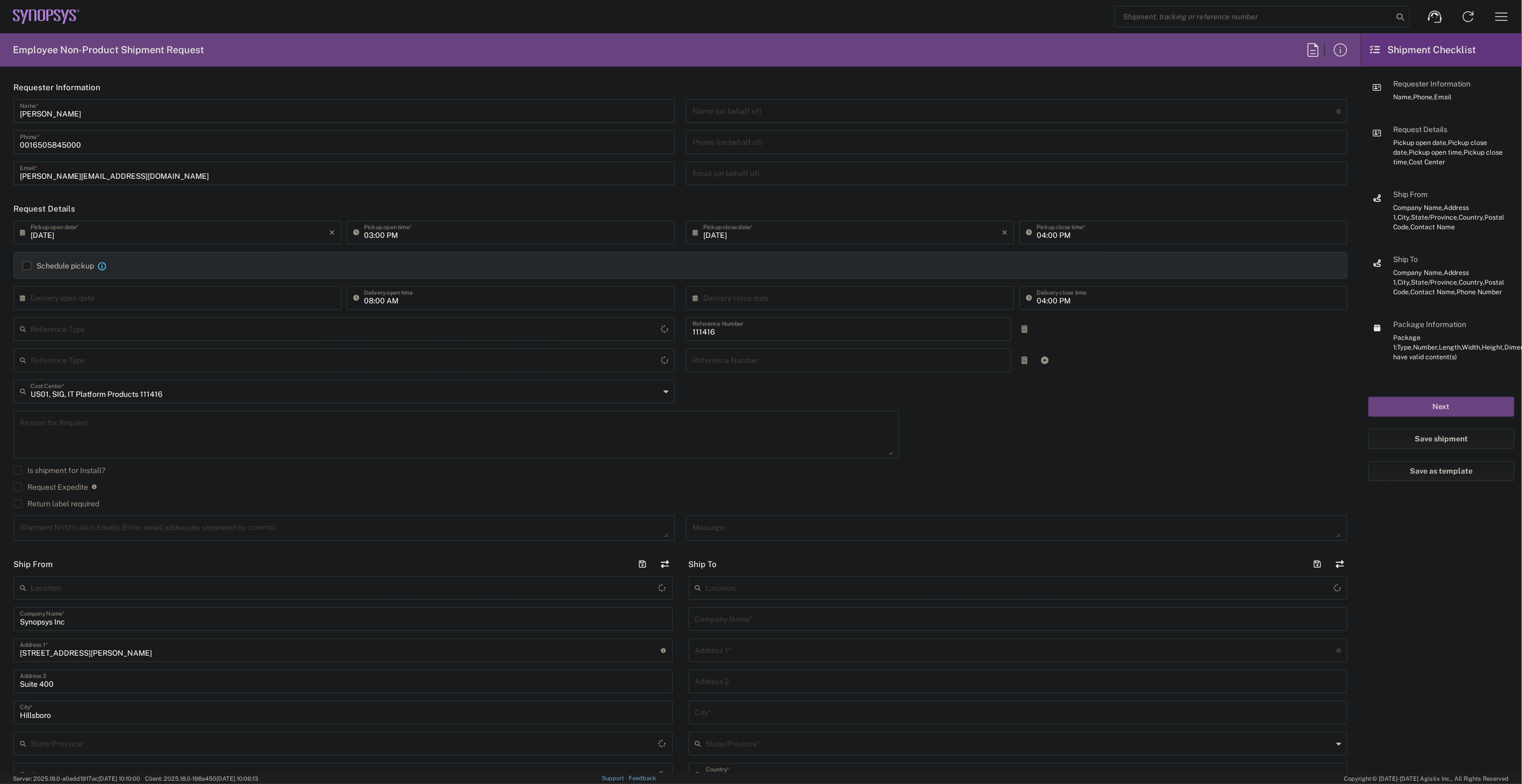
type input "Department"
type input "Delivered at Place"
type input "[US_STATE]"
type input "[GEOGRAPHIC_DATA]"
type input "Hillsboro US03"
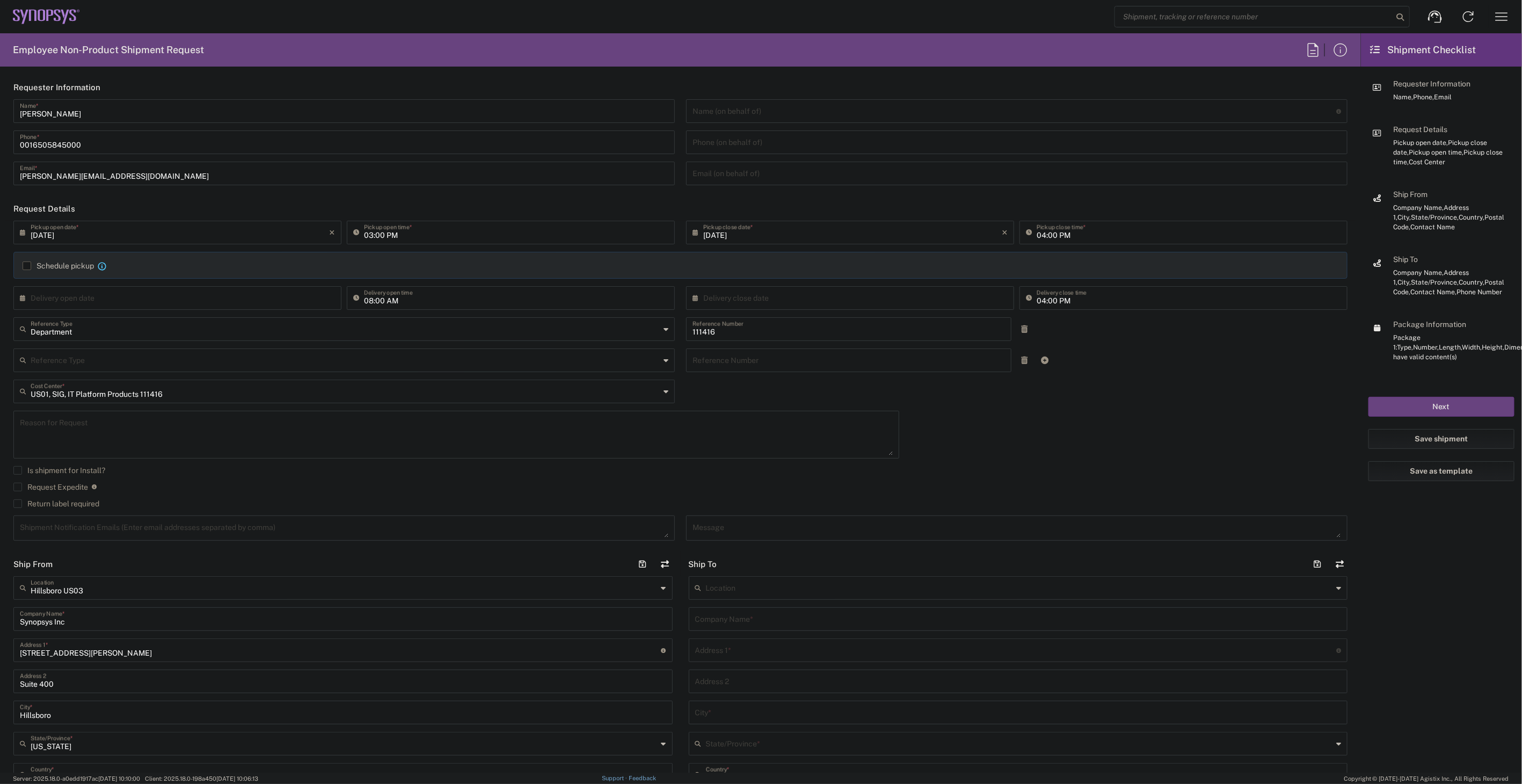
click at [1494, 14] on icon "button" at bounding box center [1501, 17] width 17 height 17
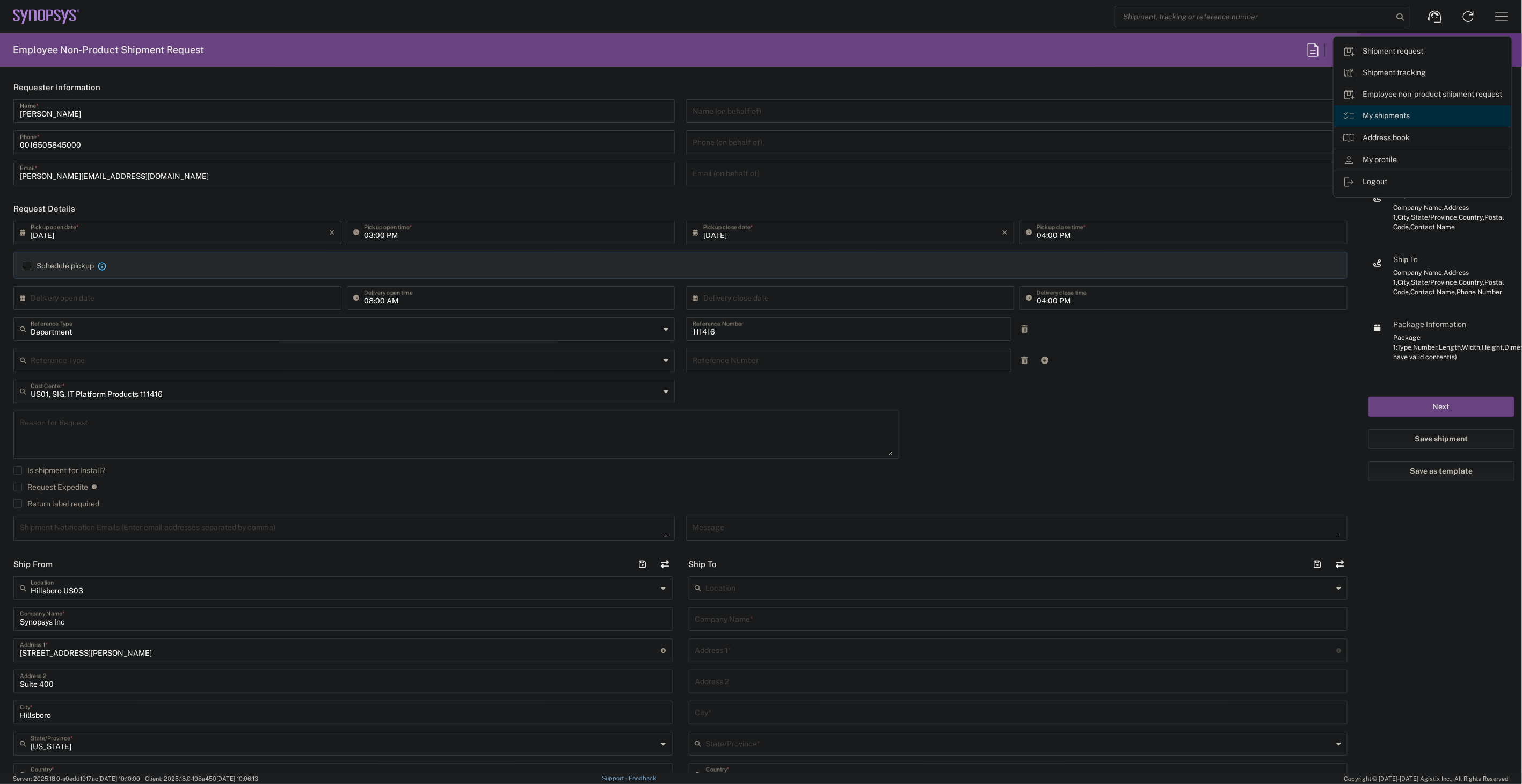
click at [1406, 116] on link "My shipments" at bounding box center [1423, 116] width 177 height 21
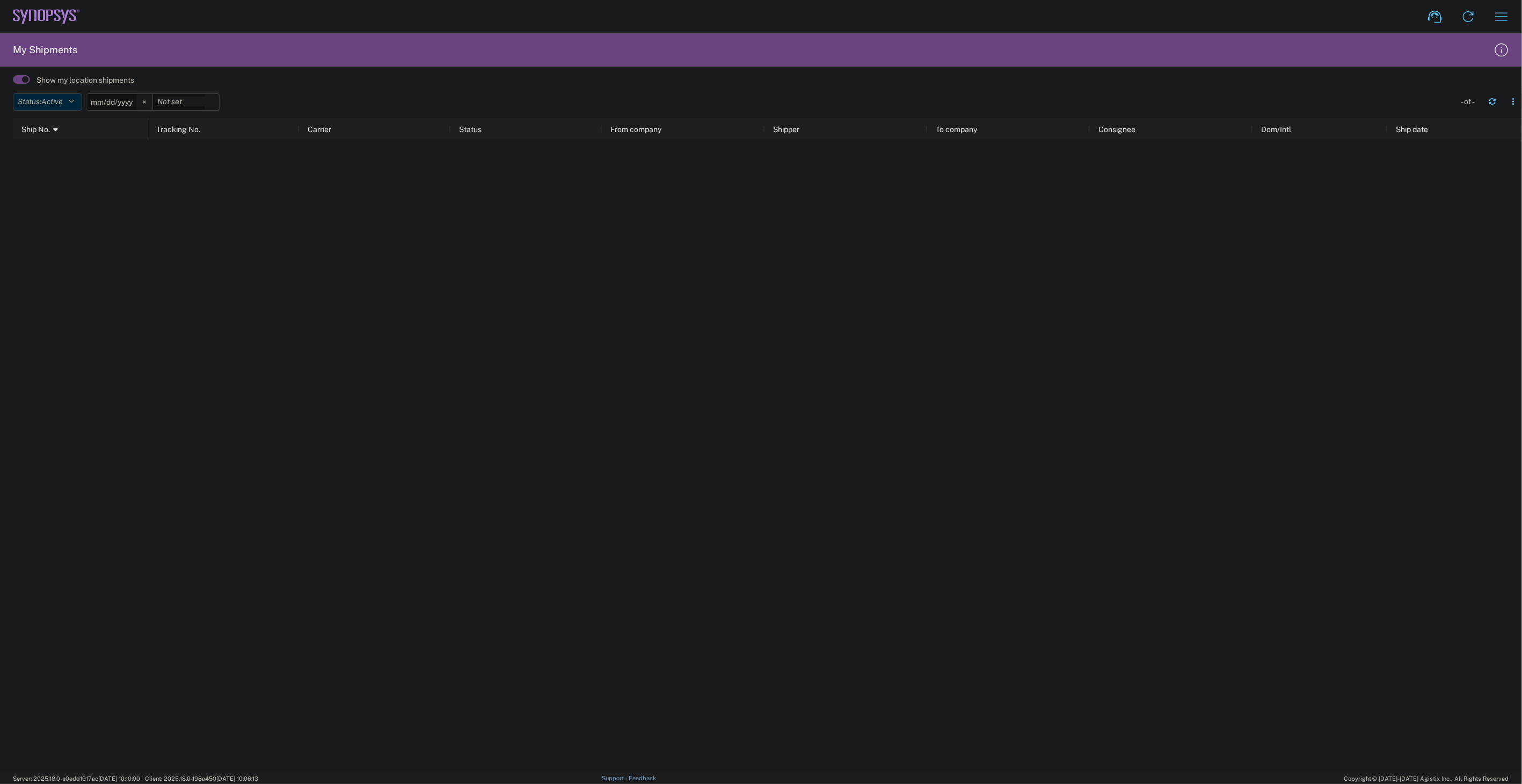
click at [80, 95] on button "Status: Active" at bounding box center [47, 102] width 69 height 17
click at [68, 158] on span "All" at bounding box center [76, 158] width 125 height 17
click at [134, 100] on icon at bounding box center [132, 102] width 3 height 3
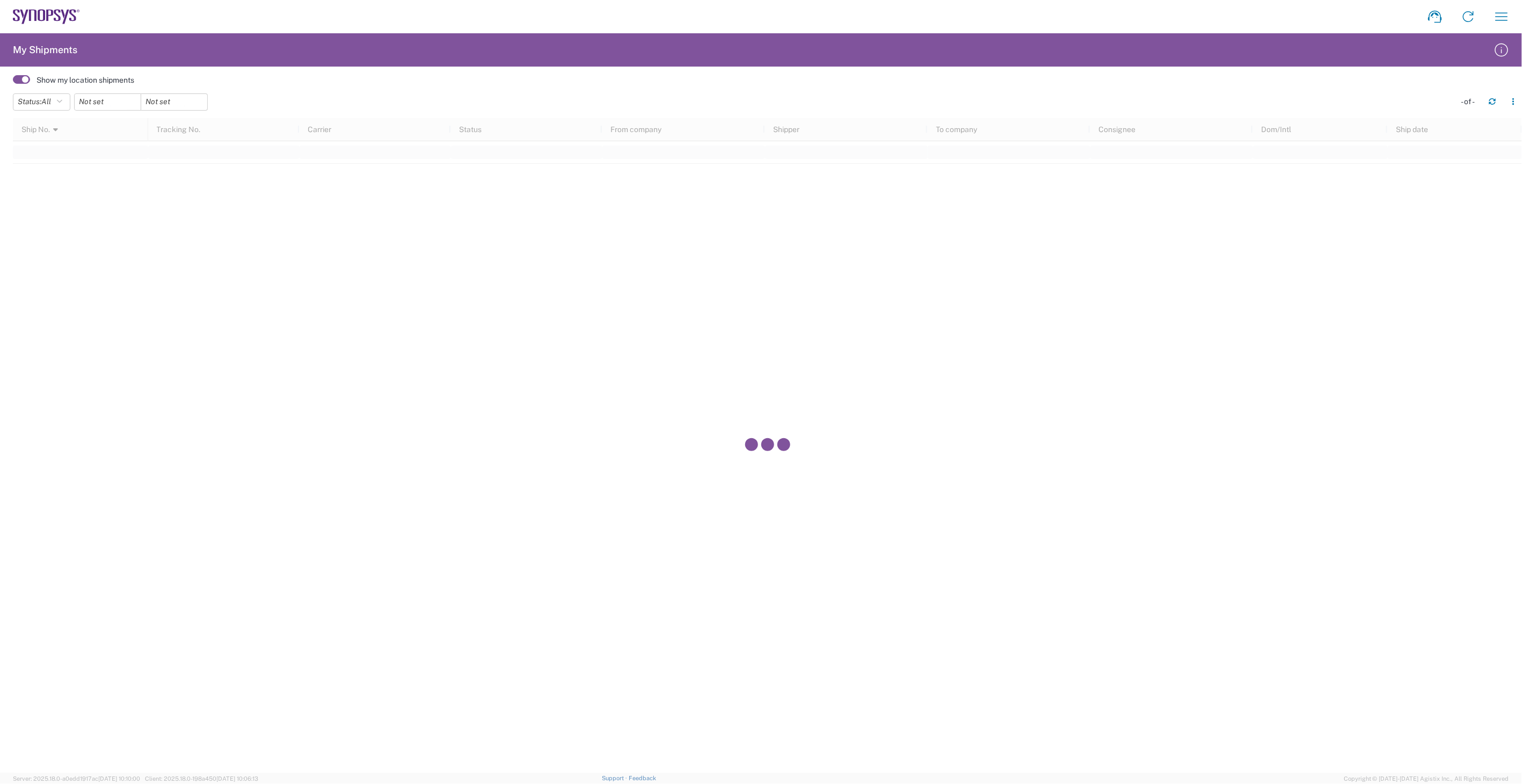
click at [1117, 256] on div at bounding box center [767, 445] width 1509 height 655
